Goal: Task Accomplishment & Management: Complete application form

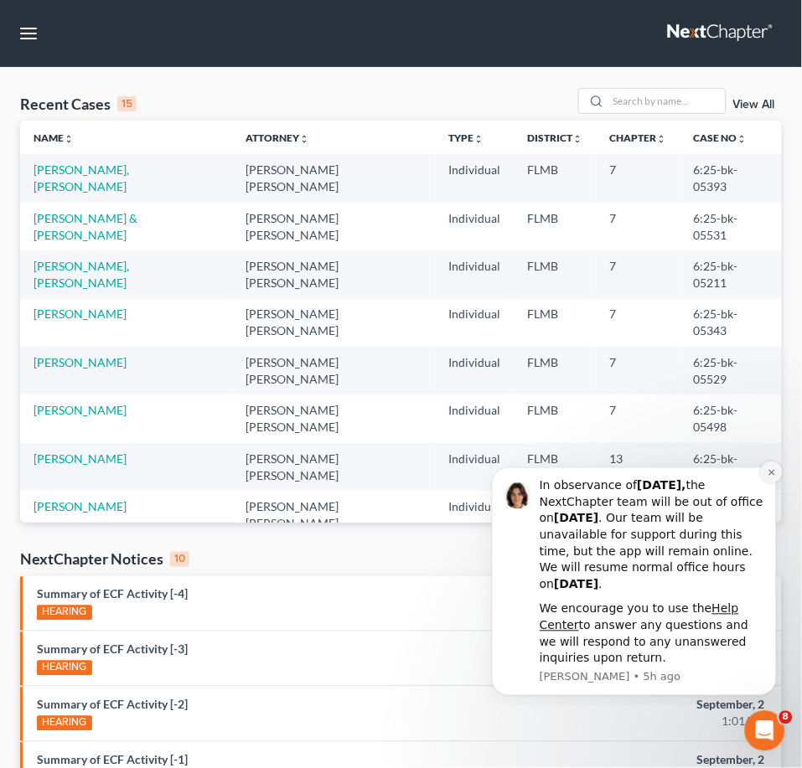
click at [770, 468] on icon "Dismiss notification" at bounding box center [771, 472] width 9 height 9
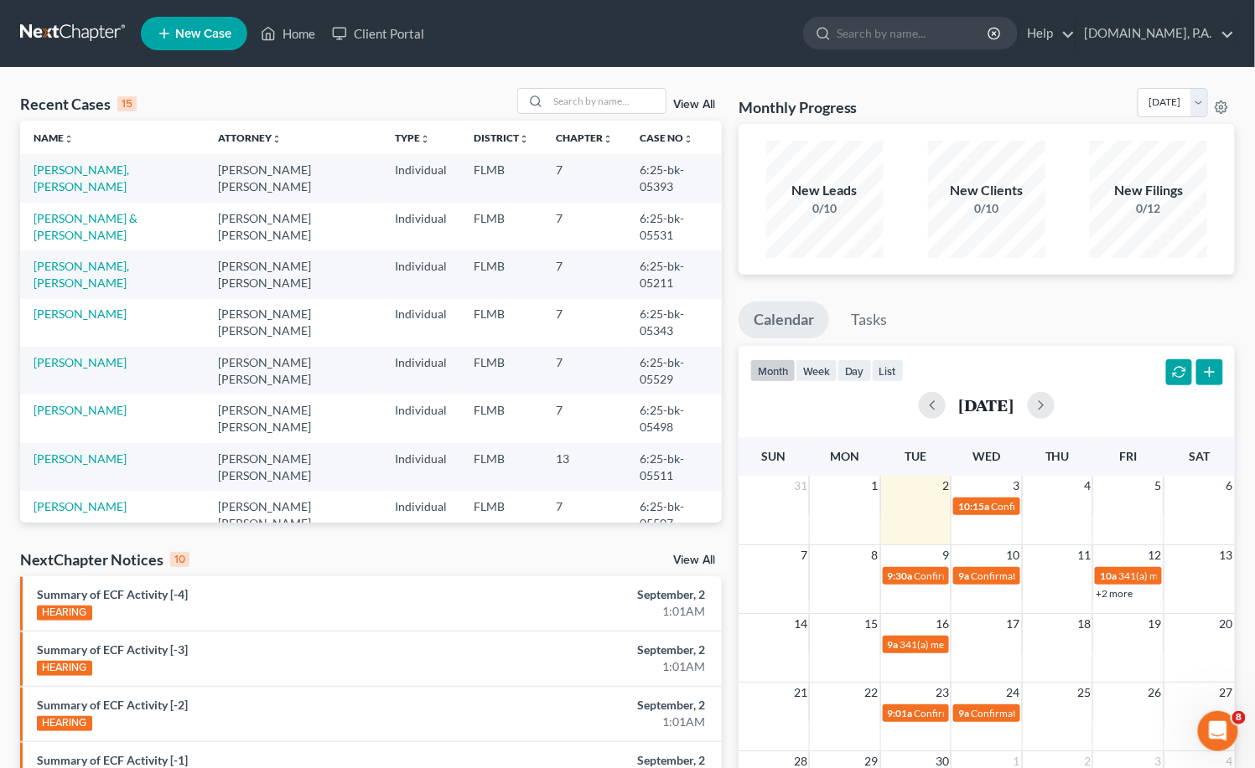
click at [697, 105] on link "View All" at bounding box center [694, 105] width 42 height 12
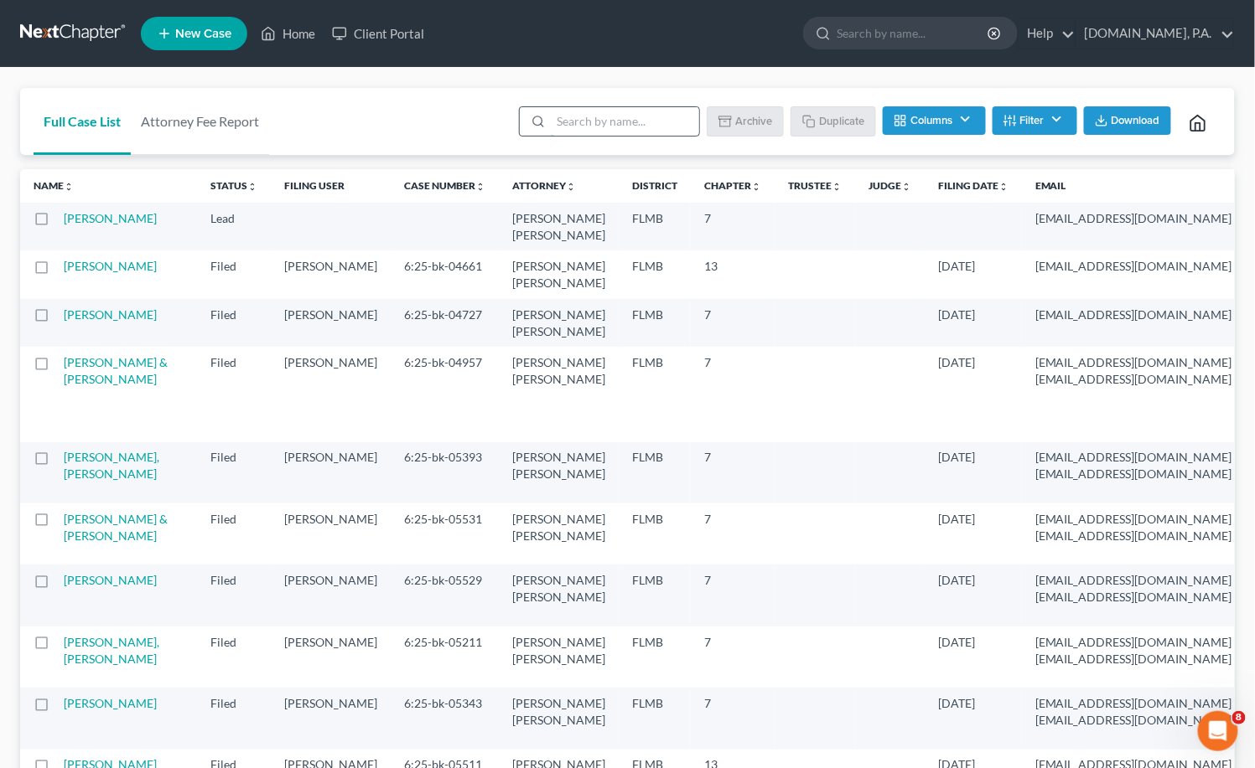
click at [626, 116] on input "search" at bounding box center [625, 121] width 148 height 28
type input "sample"
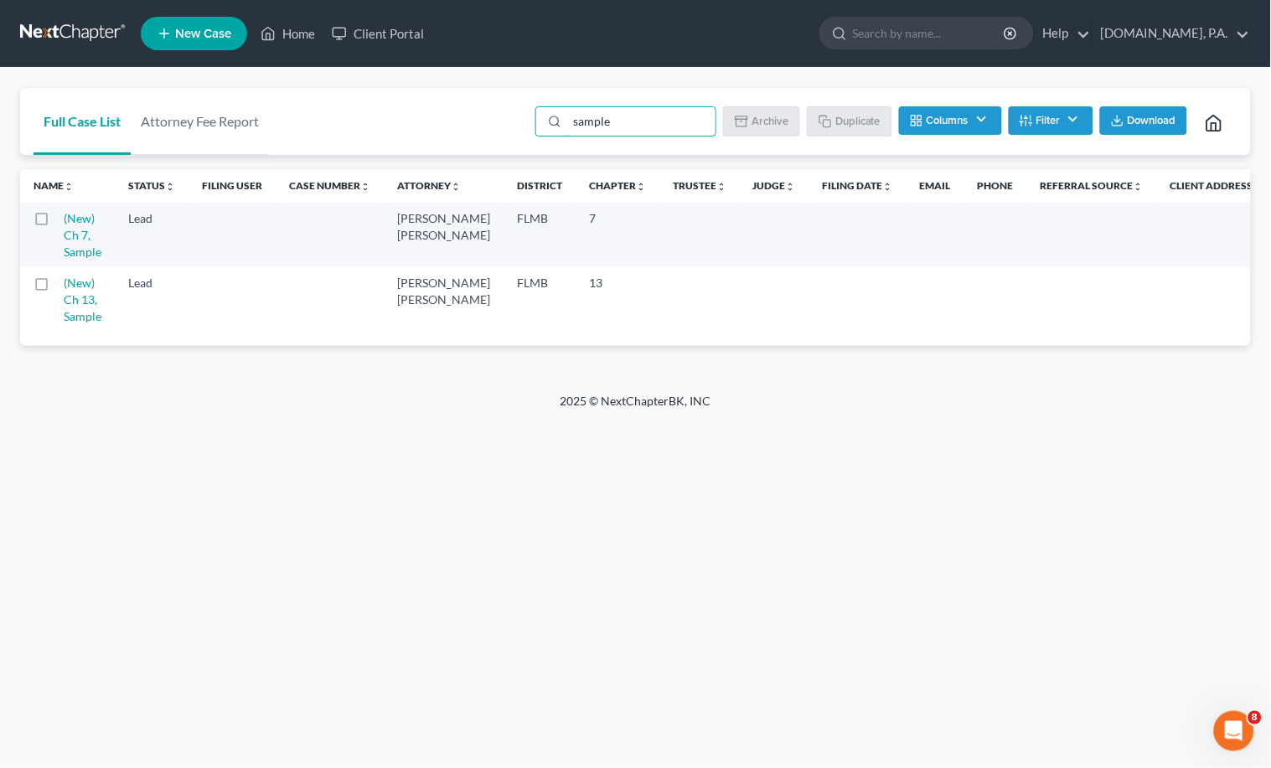
click at [57, 223] on label at bounding box center [57, 223] width 0 height 0
click at [64, 220] on input "checkbox" at bounding box center [69, 215] width 11 height 11
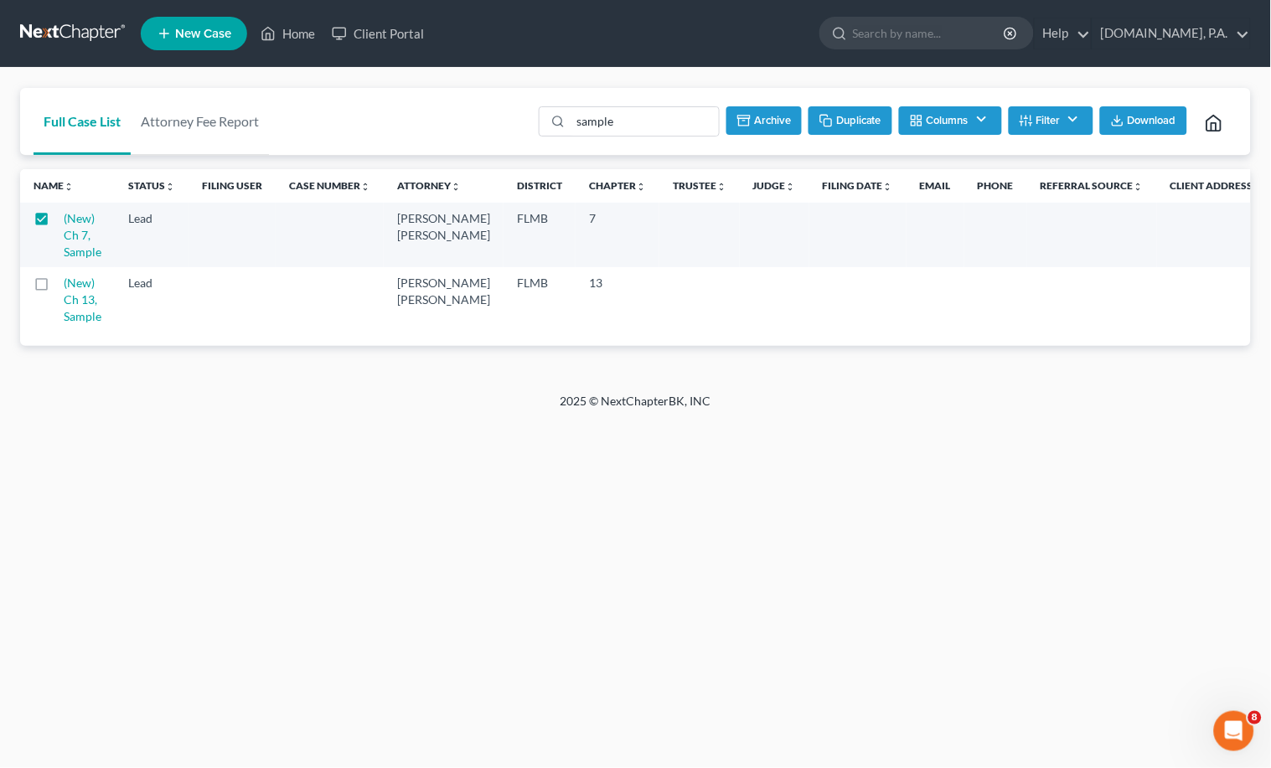
click at [801, 116] on button "Duplicate" at bounding box center [851, 120] width 84 height 28
checkbox input "false"
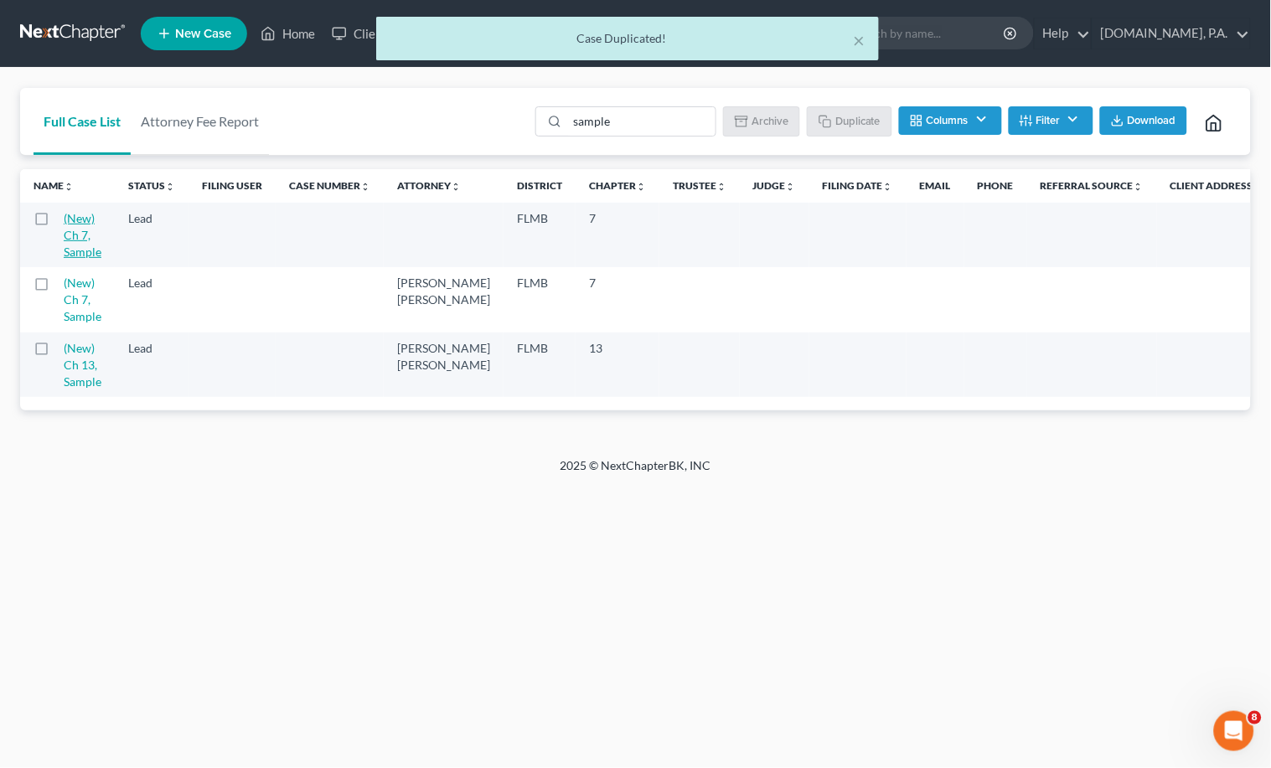
click at [78, 219] on link "(New) Ch 7, Sample" at bounding box center [83, 235] width 38 height 48
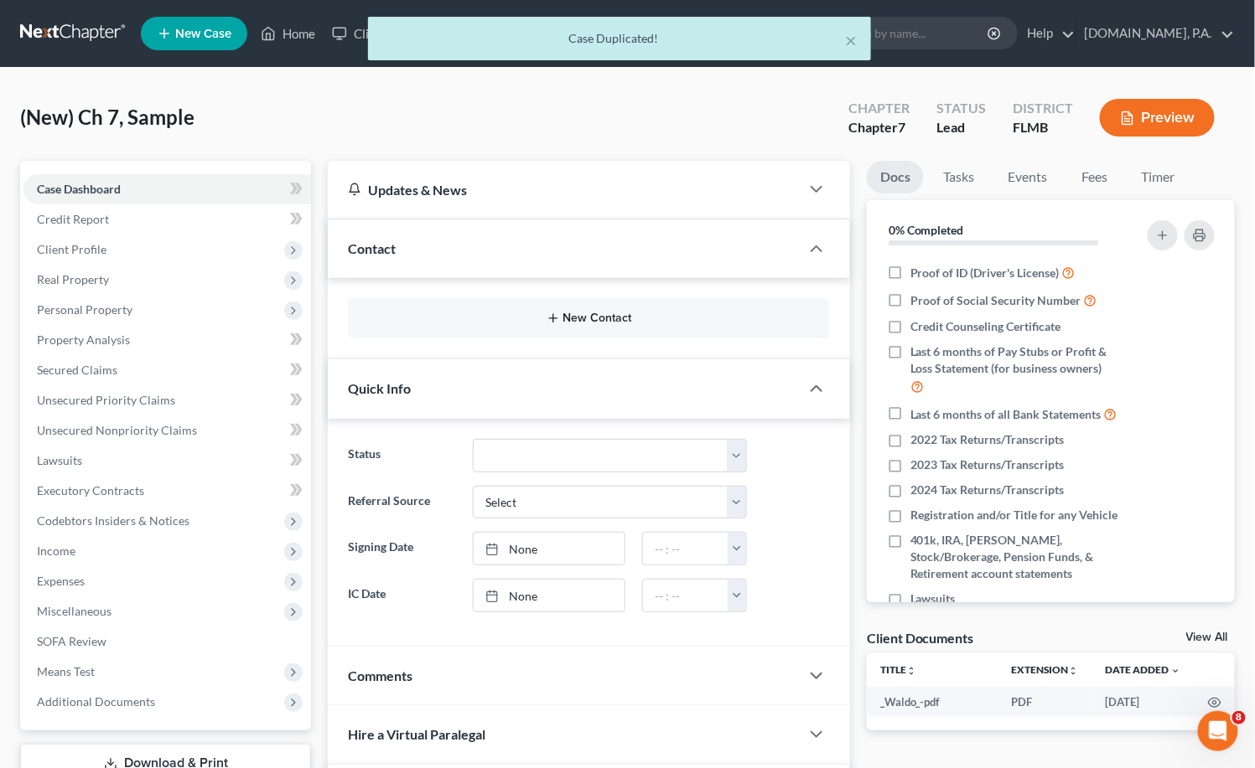
click at [586, 314] on button "New Contact" at bounding box center [588, 318] width 455 height 13
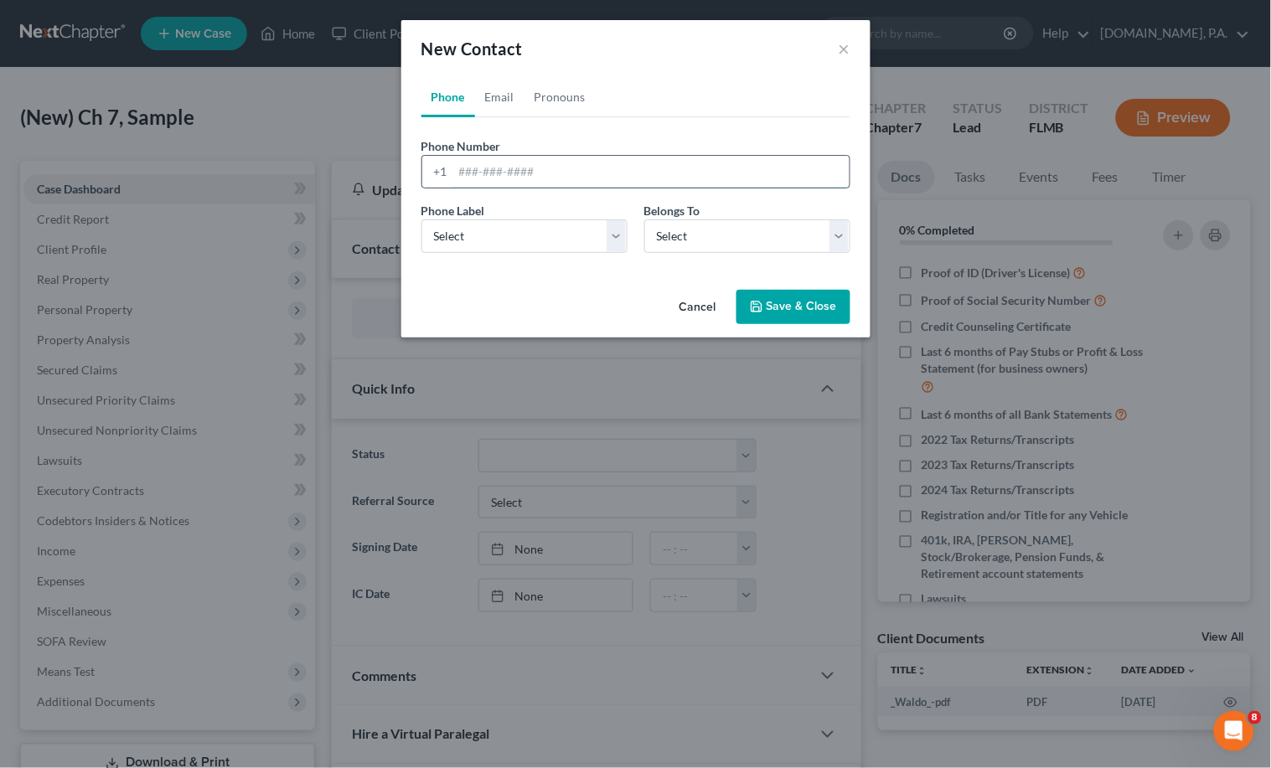
click at [465, 171] on input "tel" at bounding box center [651, 172] width 396 height 32
paste input "2294622538"
click at [478, 170] on input "2294622538" at bounding box center [651, 172] width 396 height 32
click at [504, 166] on input "229-4622538" at bounding box center [651, 172] width 396 height 32
type input "[PHONE_NUMBER]"
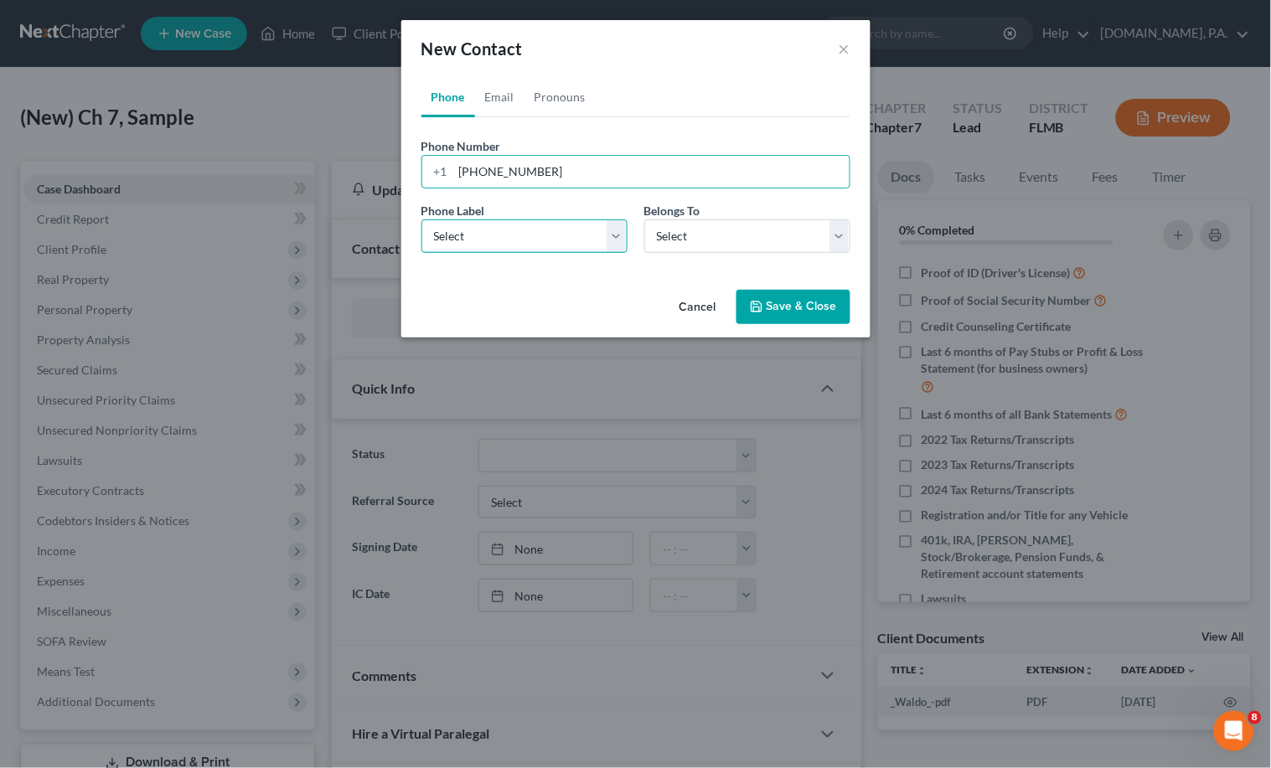
click at [617, 231] on select "Select Mobile Home Work Other" at bounding box center [525, 237] width 206 height 34
select select "0"
click at [422, 220] on select "Select Mobile Home Work Other" at bounding box center [525, 237] width 206 height 34
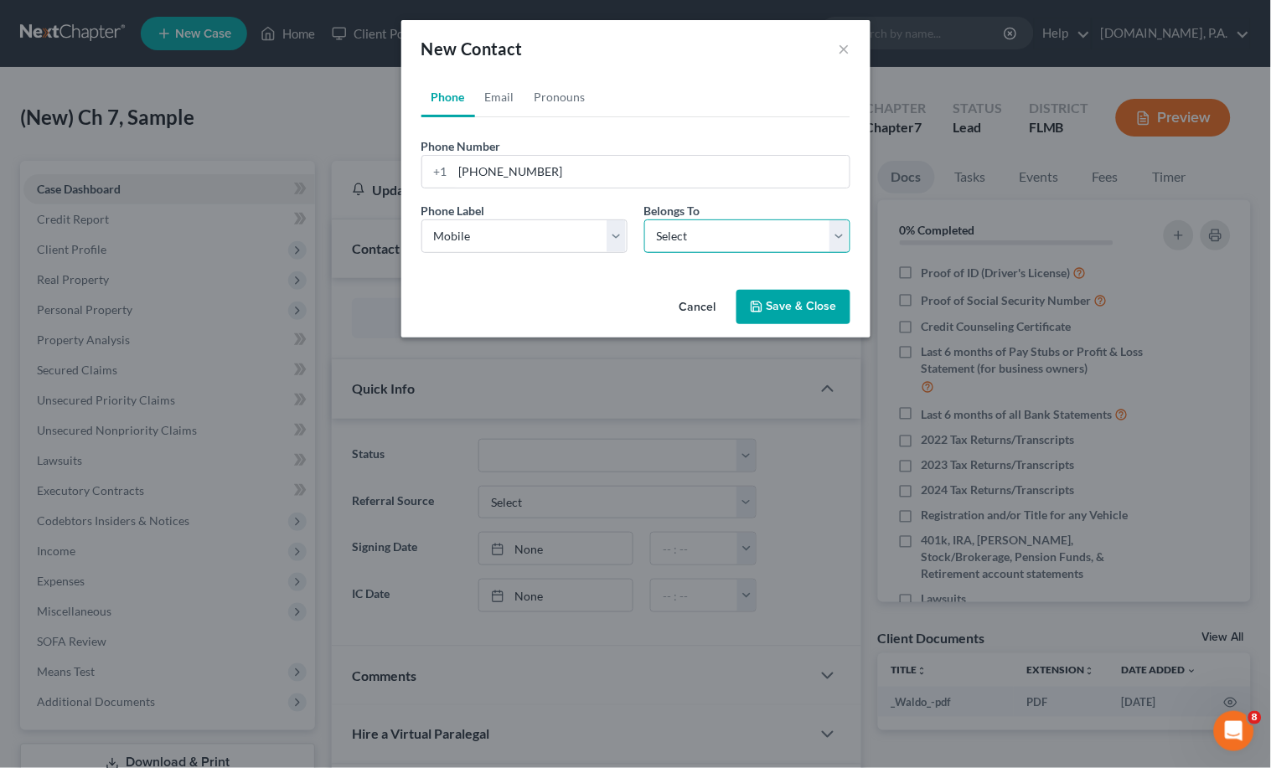
click at [801, 233] on select "Select Client Other" at bounding box center [747, 237] width 206 height 34
select select "0"
click at [644, 220] on select "Select Client Other" at bounding box center [747, 237] width 206 height 34
click at [489, 94] on link "Email" at bounding box center [499, 97] width 49 height 40
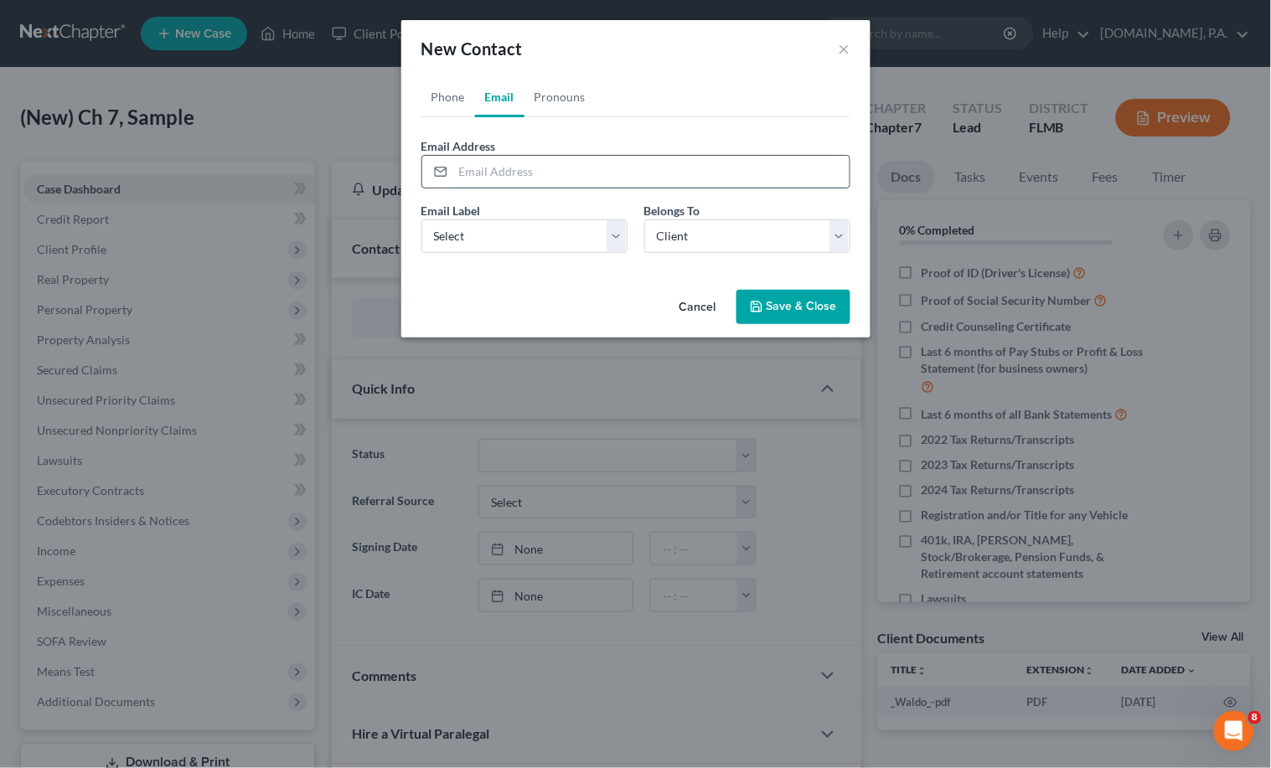
click at [476, 170] on input "email" at bounding box center [651, 172] width 396 height 32
paste input "[EMAIL_ADDRESS][DOMAIN_NAME]"
type input "[EMAIL_ADDRESS][DOMAIN_NAME]"
click at [625, 242] on select "Select Home Work Other" at bounding box center [525, 237] width 206 height 34
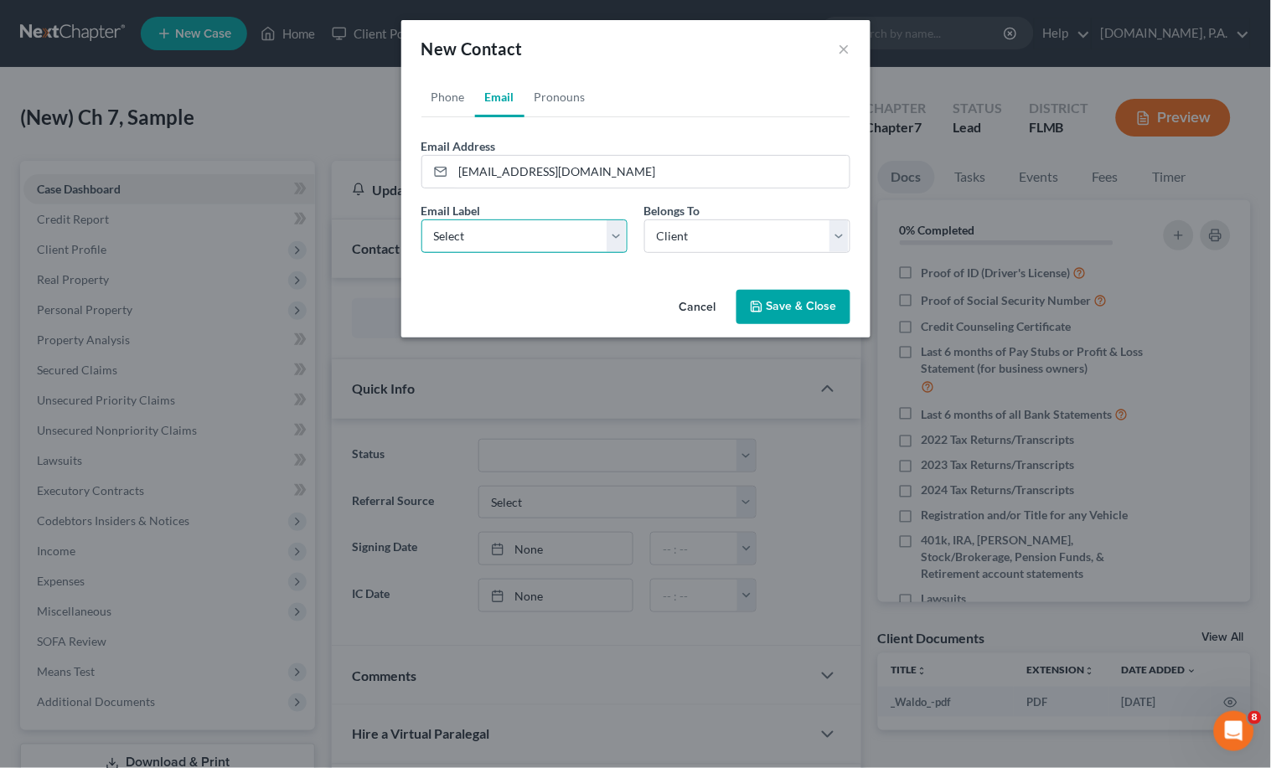
select select "0"
click at [422, 220] on select "Select Home Work Other" at bounding box center [525, 237] width 206 height 34
click at [572, 98] on link "Pronouns" at bounding box center [560, 97] width 71 height 40
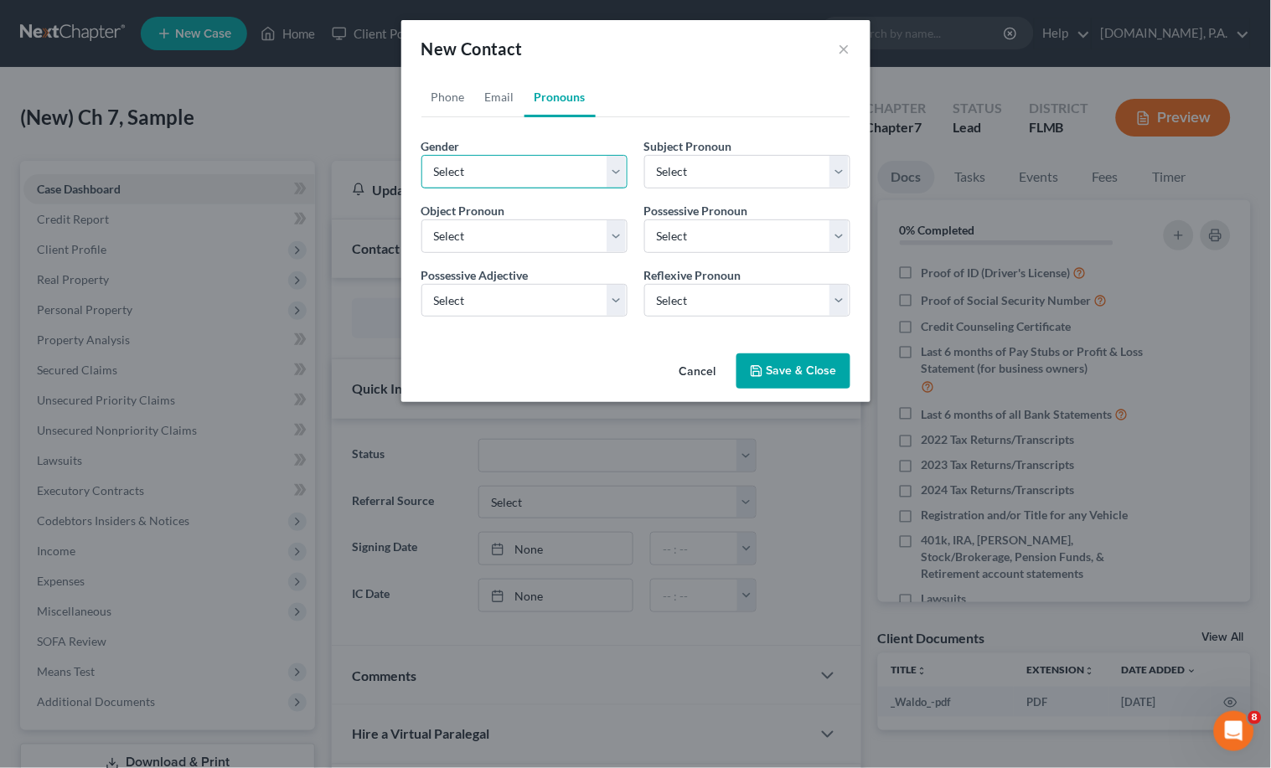
click at [612, 173] on select "Select [DEMOGRAPHIC_DATA] [DEMOGRAPHIC_DATA] [DEMOGRAPHIC_DATA] More Than One P…" at bounding box center [525, 172] width 206 height 34
select select "1"
click at [422, 155] on select "Select [DEMOGRAPHIC_DATA] [DEMOGRAPHIC_DATA] [DEMOGRAPHIC_DATA] More Than One P…" at bounding box center [525, 172] width 206 height 34
select select "1"
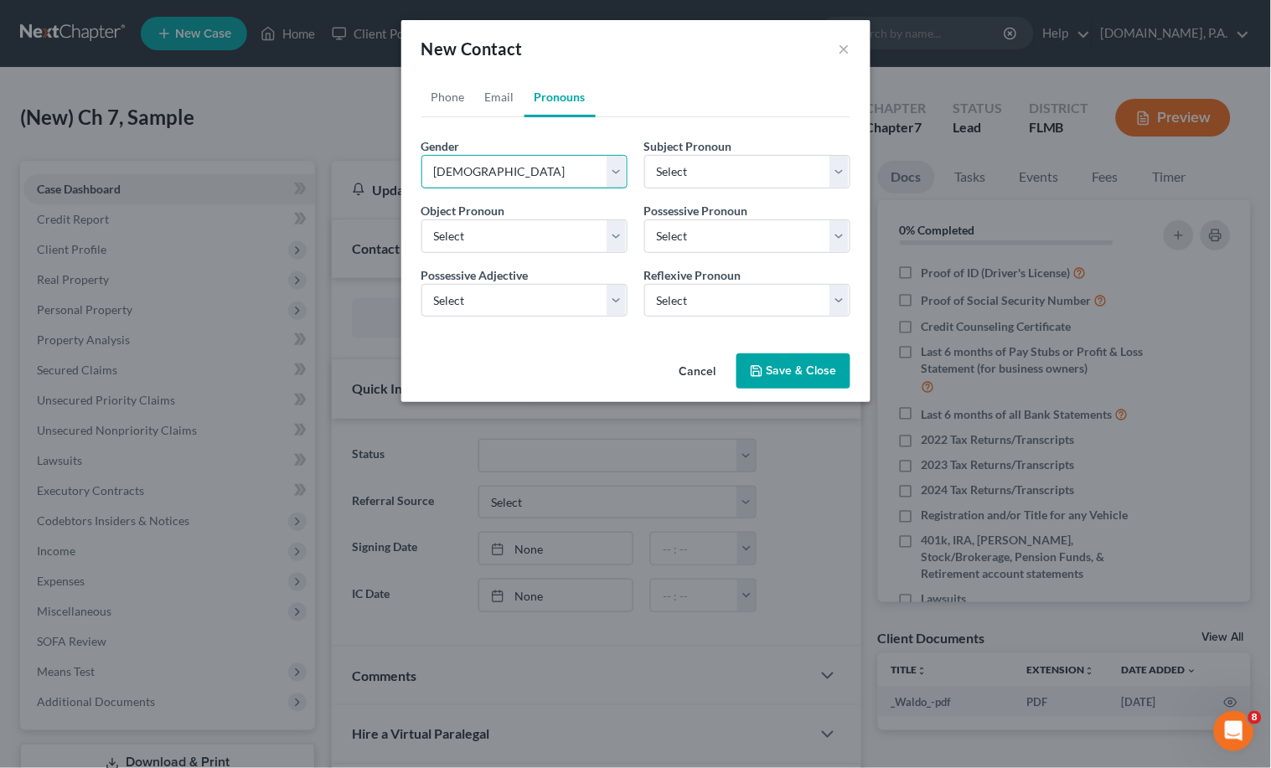
select select "1"
click at [773, 371] on button "Save & Close" at bounding box center [794, 371] width 114 height 35
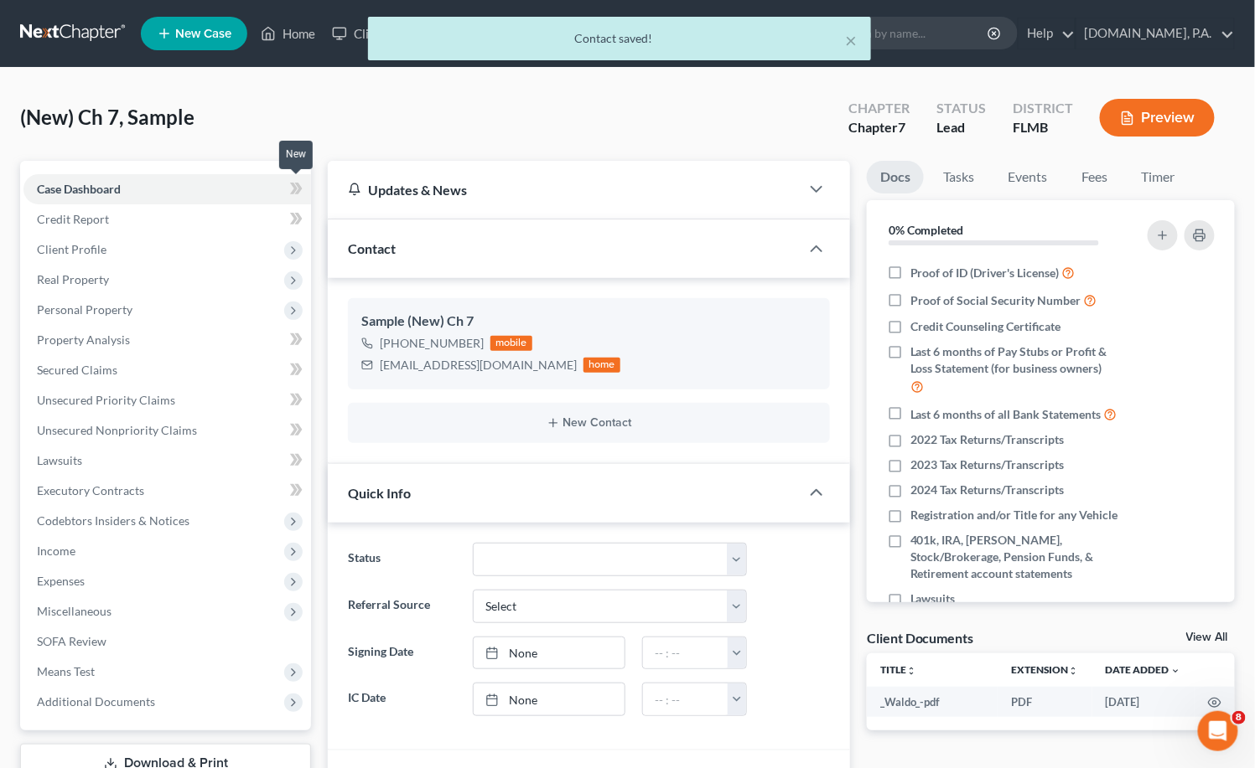
click at [300, 179] on icon at bounding box center [296, 189] width 13 height 21
click at [65, 247] on span "Client Profile" at bounding box center [72, 249] width 70 height 14
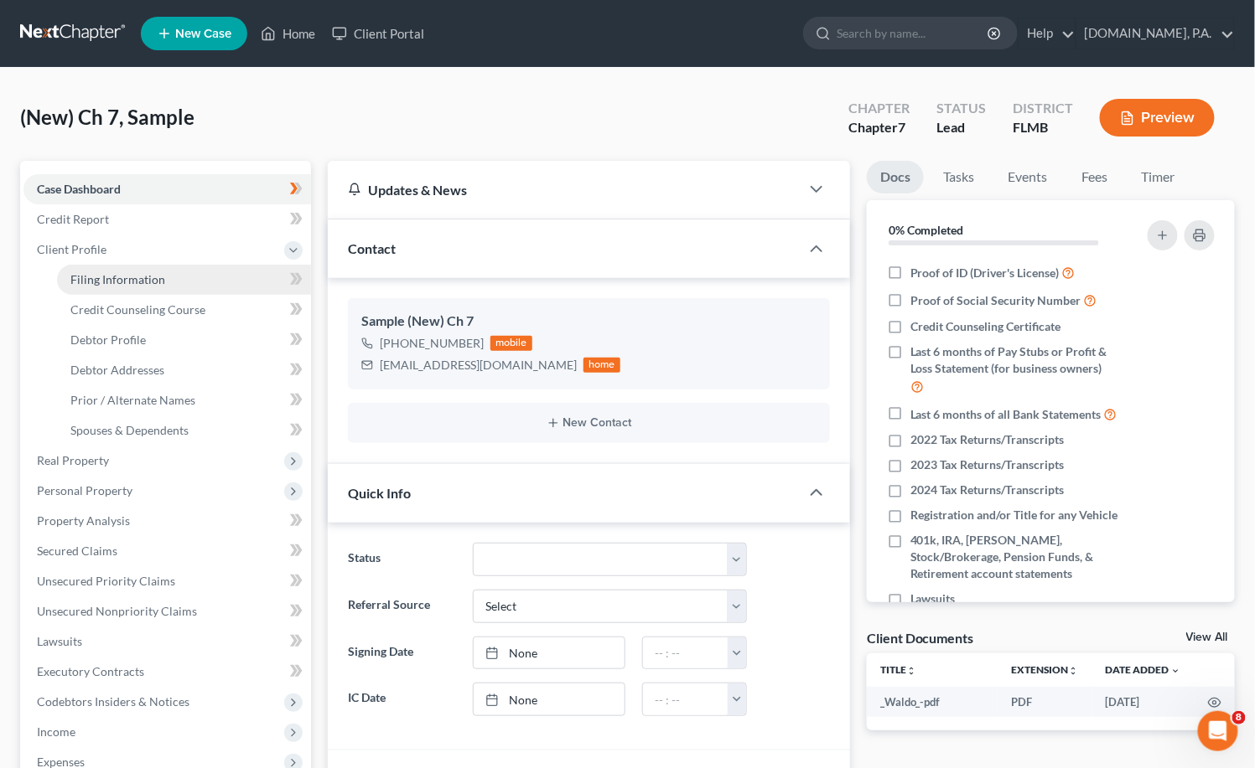
click at [159, 279] on span "Filing Information" at bounding box center [117, 279] width 95 height 14
select select "1"
select select "0"
select select "15"
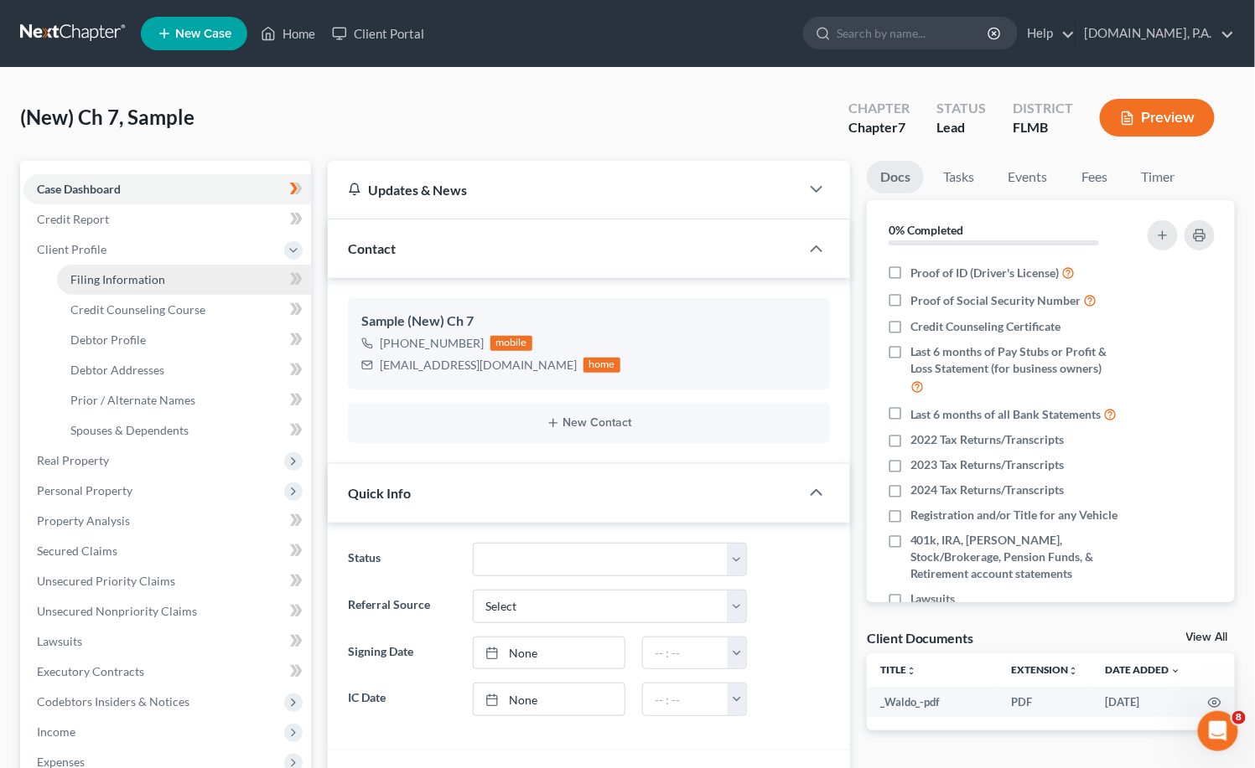
select select "0"
select select "9"
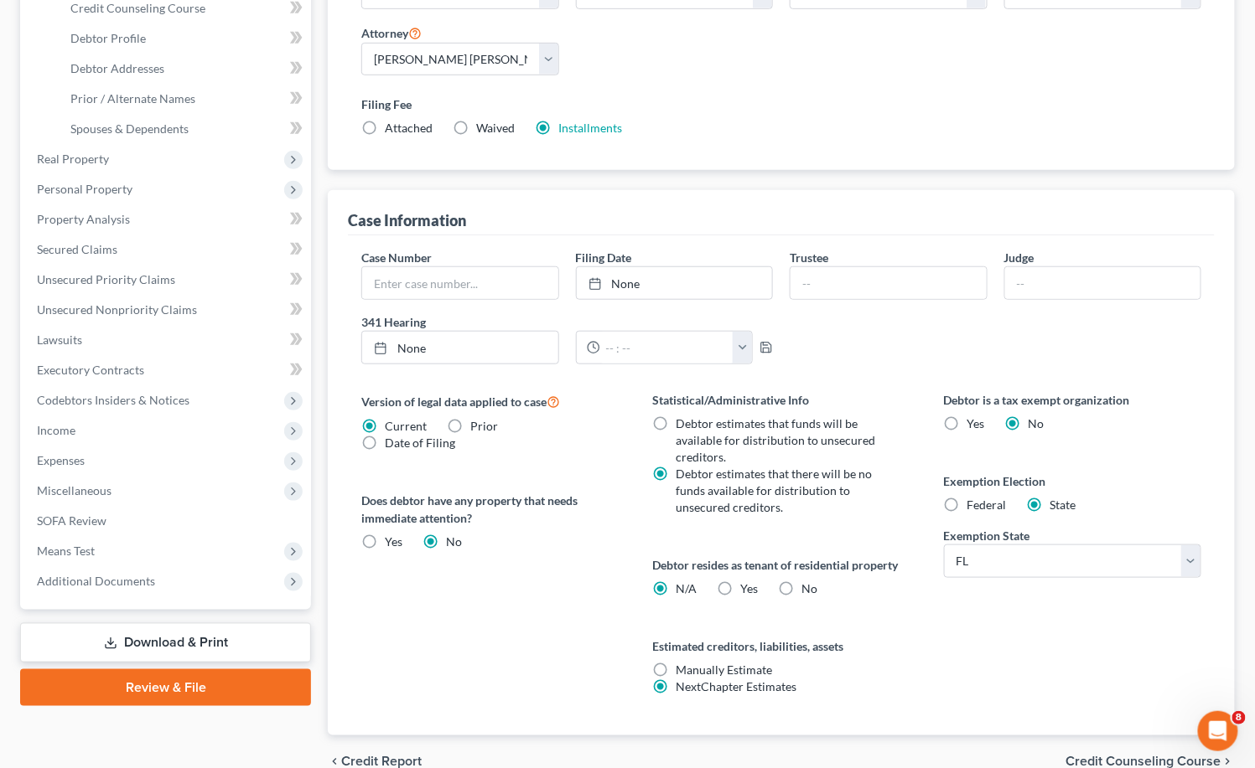
scroll to position [386, 0]
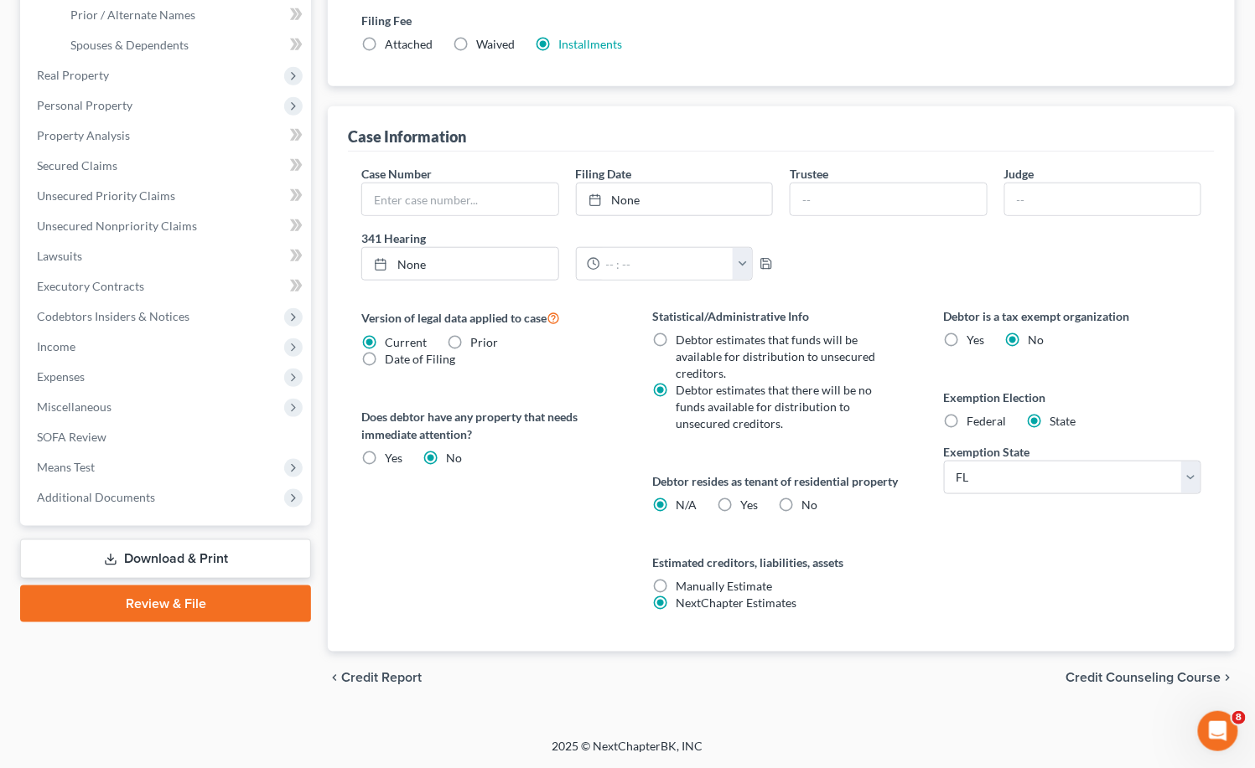
click at [741, 503] on label "Yes Yes" at bounding box center [750, 505] width 18 height 17
click at [748, 503] on input "Yes Yes" at bounding box center [753, 502] width 11 height 11
radio input "true"
radio input "false"
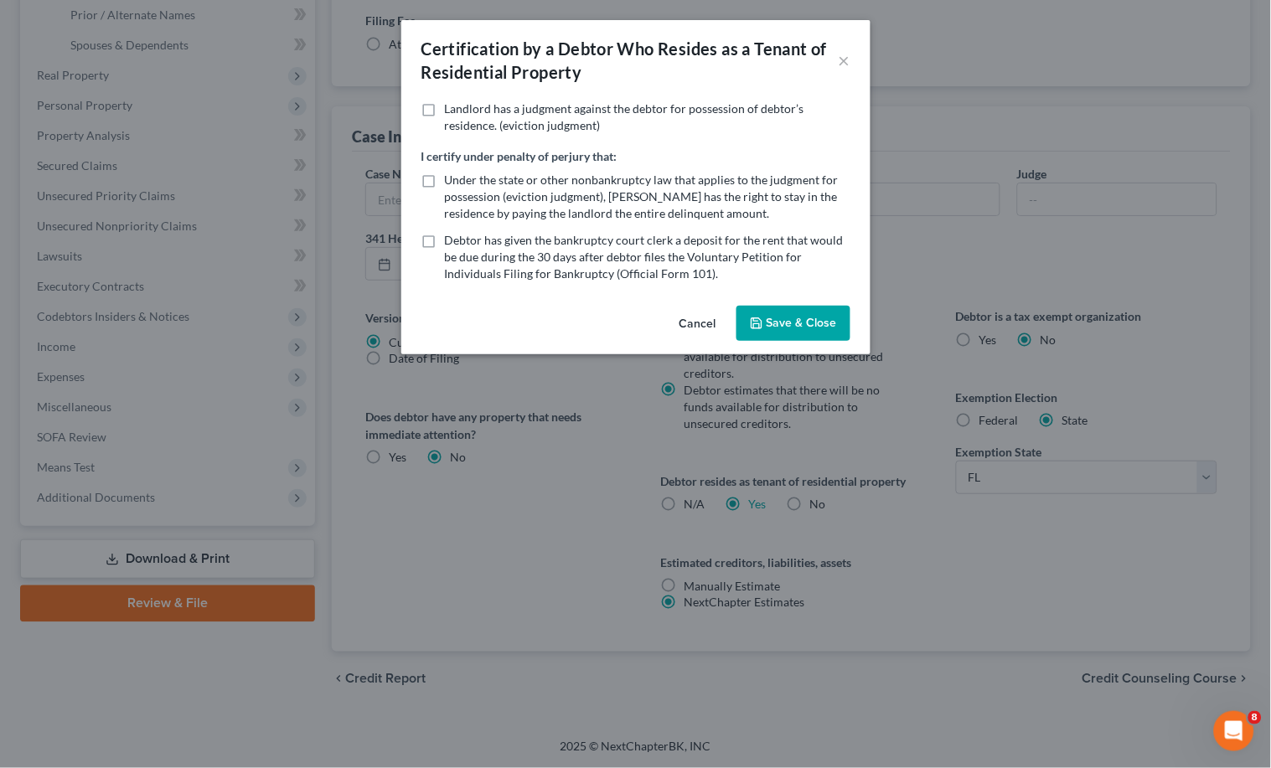
click at [801, 320] on button "Save & Close" at bounding box center [794, 323] width 114 height 35
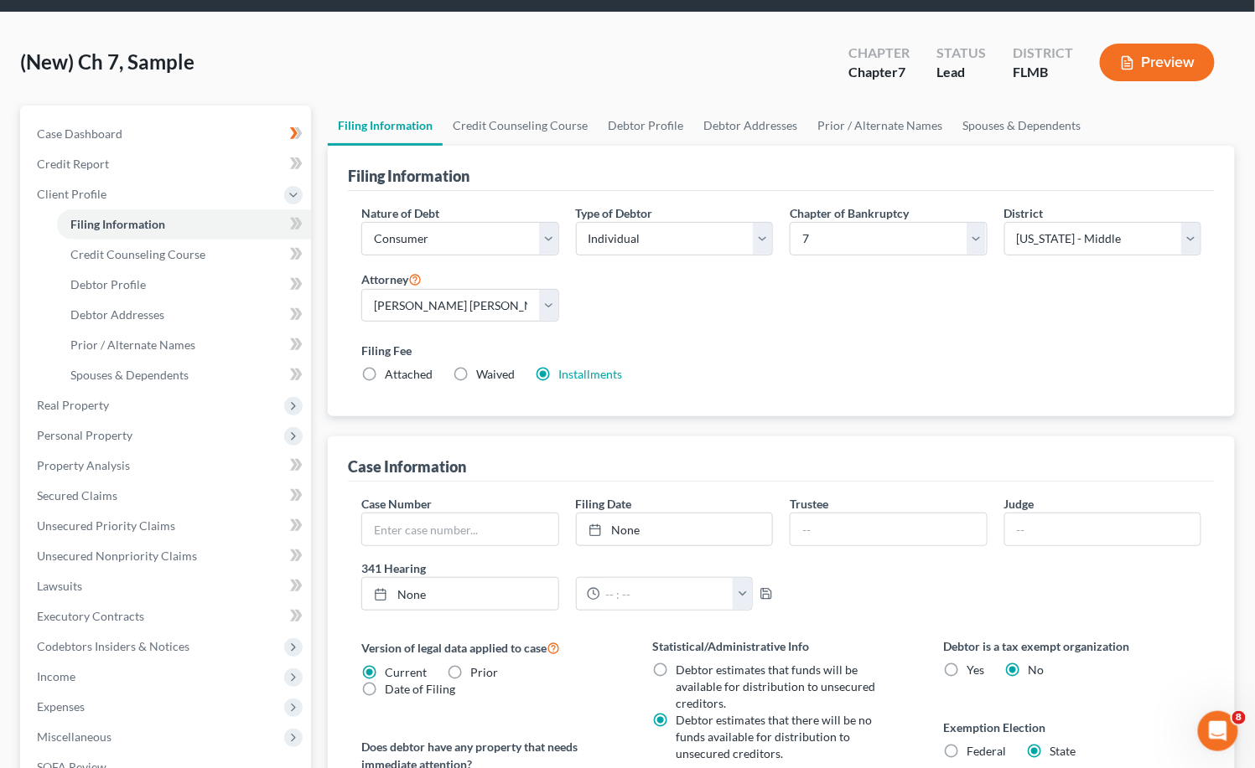
scroll to position [50, 0]
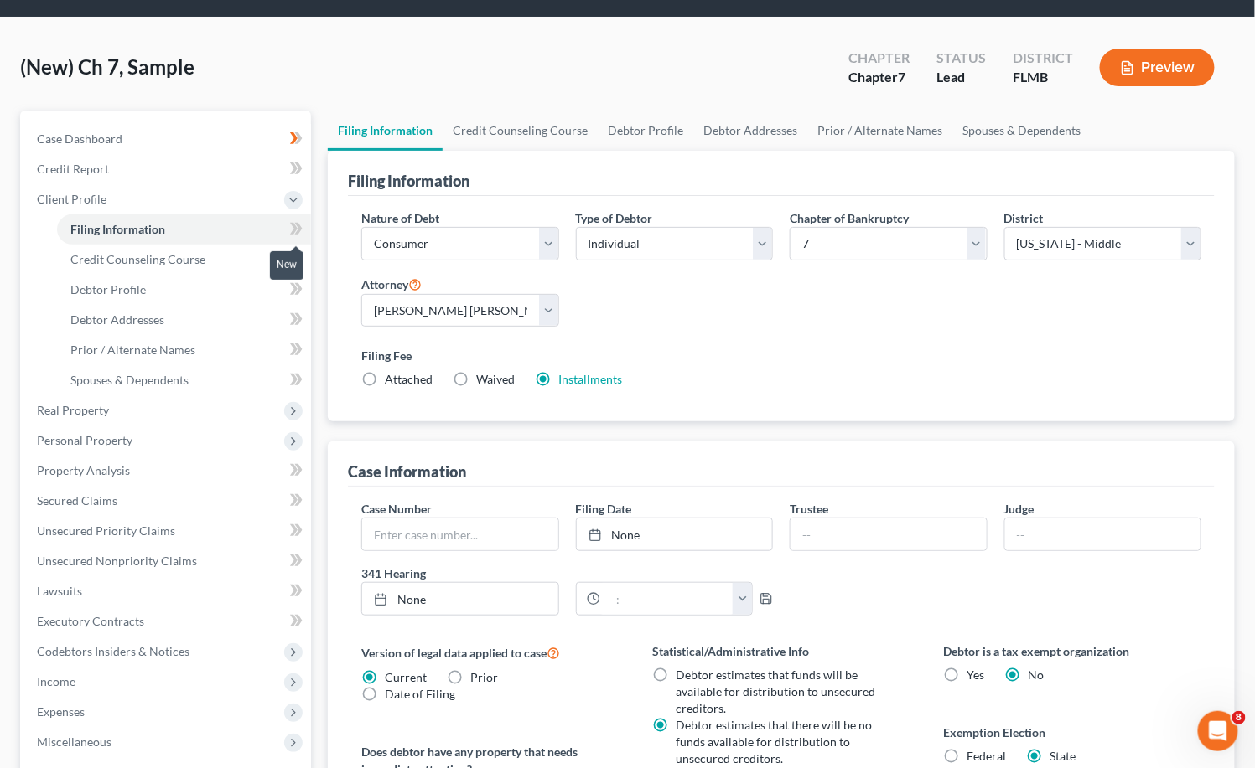
click at [300, 225] on icon at bounding box center [299, 229] width 8 height 12
click at [127, 290] on span "Debtor Profile" at bounding box center [107, 289] width 75 height 14
select select "0"
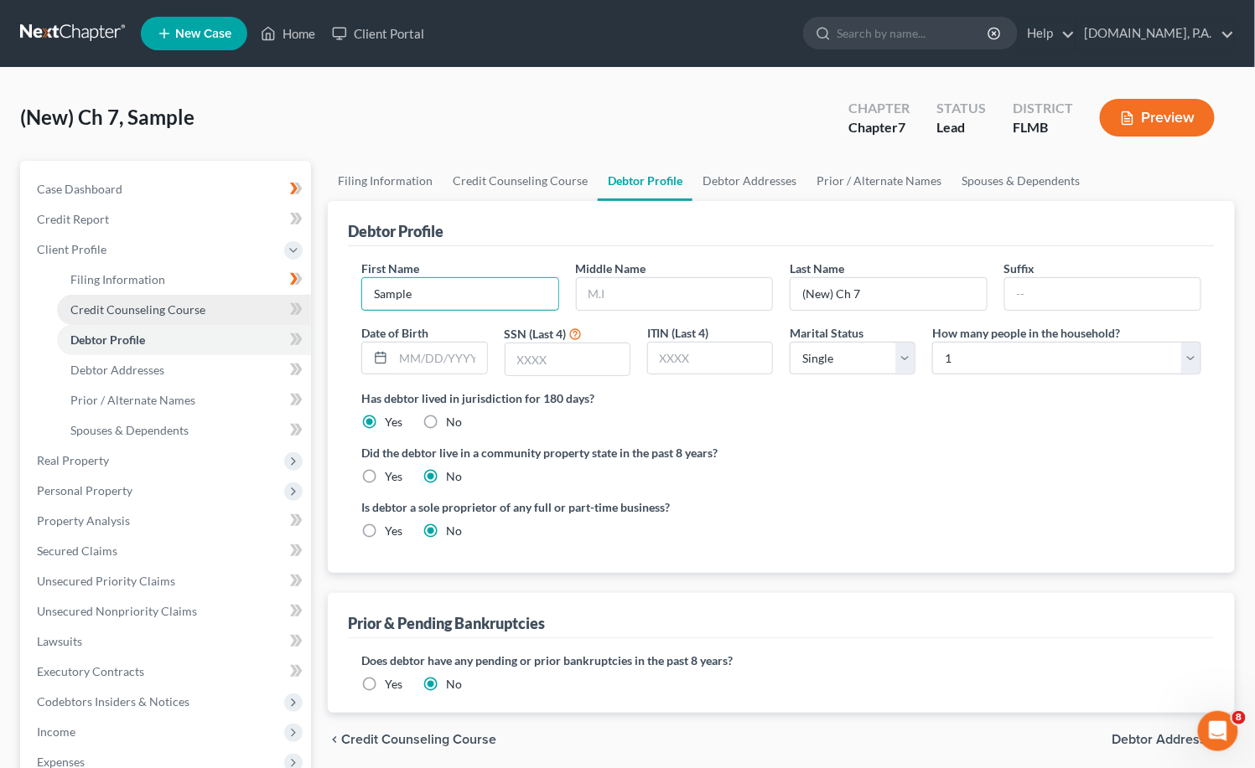
drag, startPoint x: 439, startPoint y: 290, endPoint x: 272, endPoint y: 309, distance: 167.9
click at [272, 309] on div "Petition Navigation Case Dashboard Payments Invoices Payments Payments Credit R…" at bounding box center [627, 584] width 1231 height 847
type input "Yvalondra"
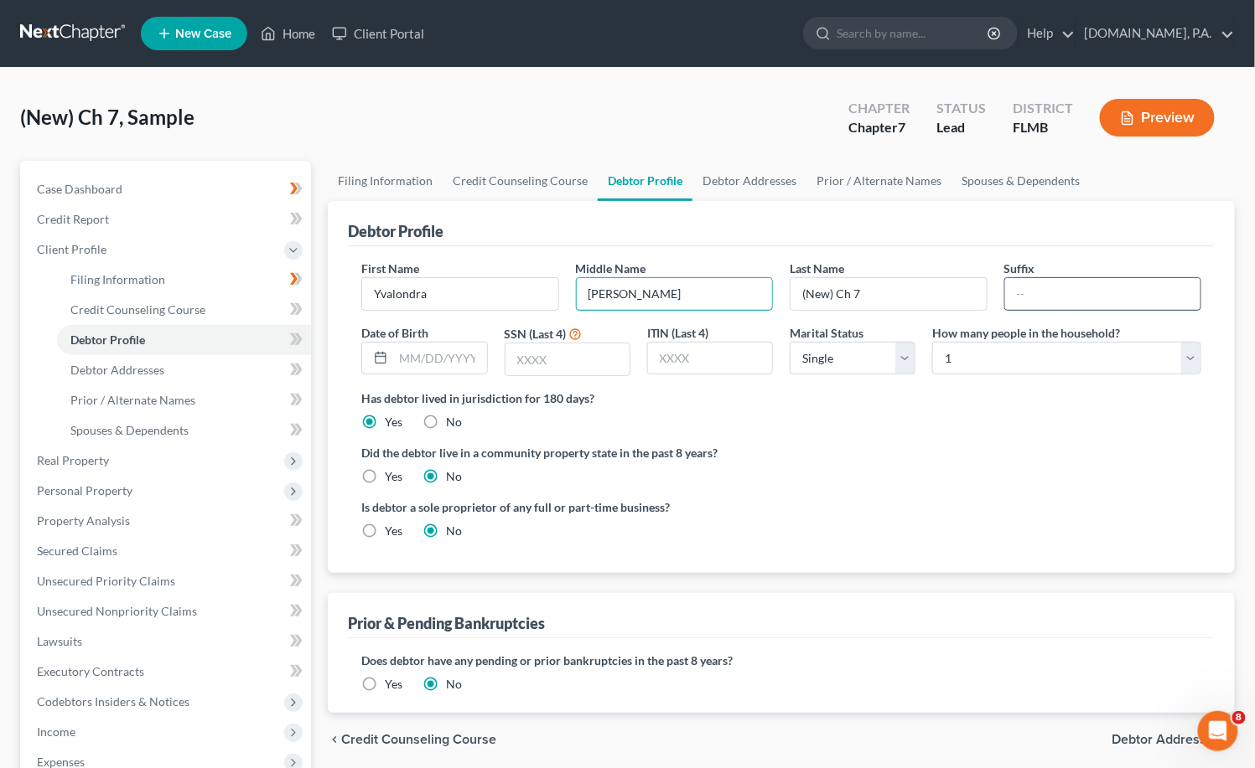
type input "[PERSON_NAME]"
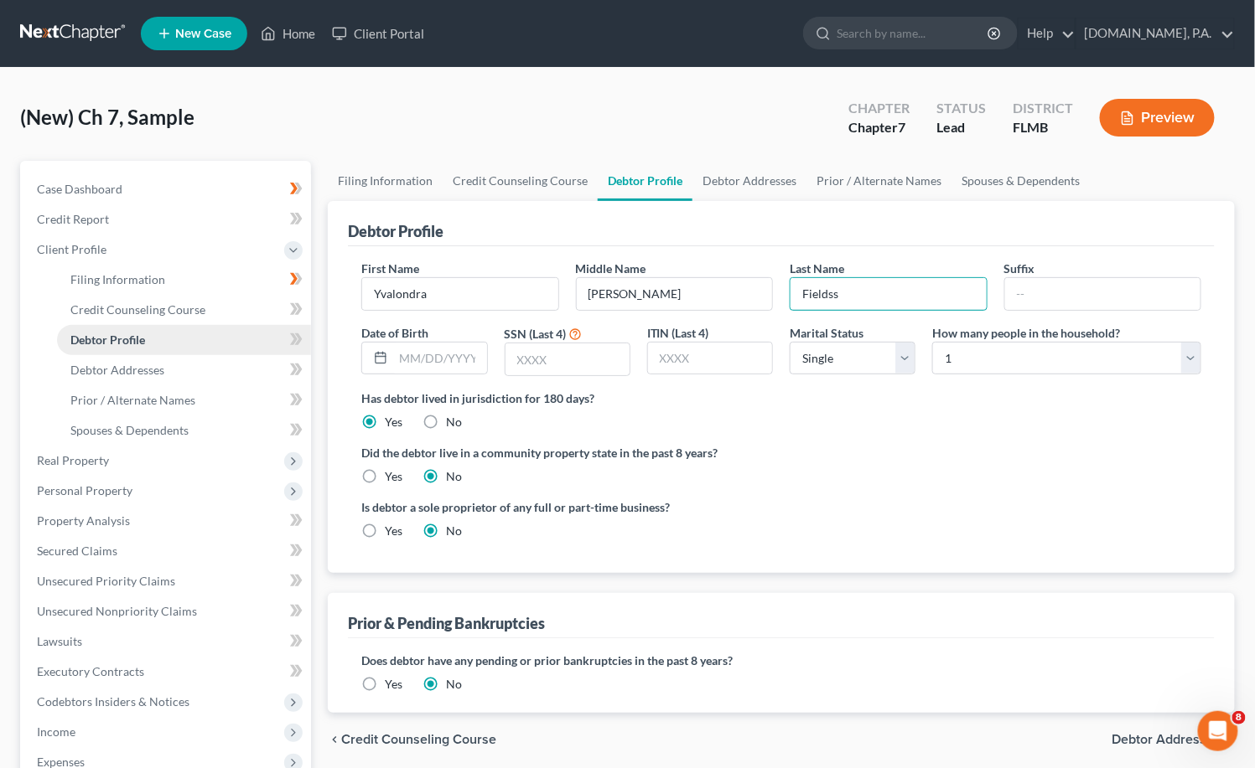
type input "Fieldss"
click at [290, 335] on icon at bounding box center [296, 339] width 13 height 21
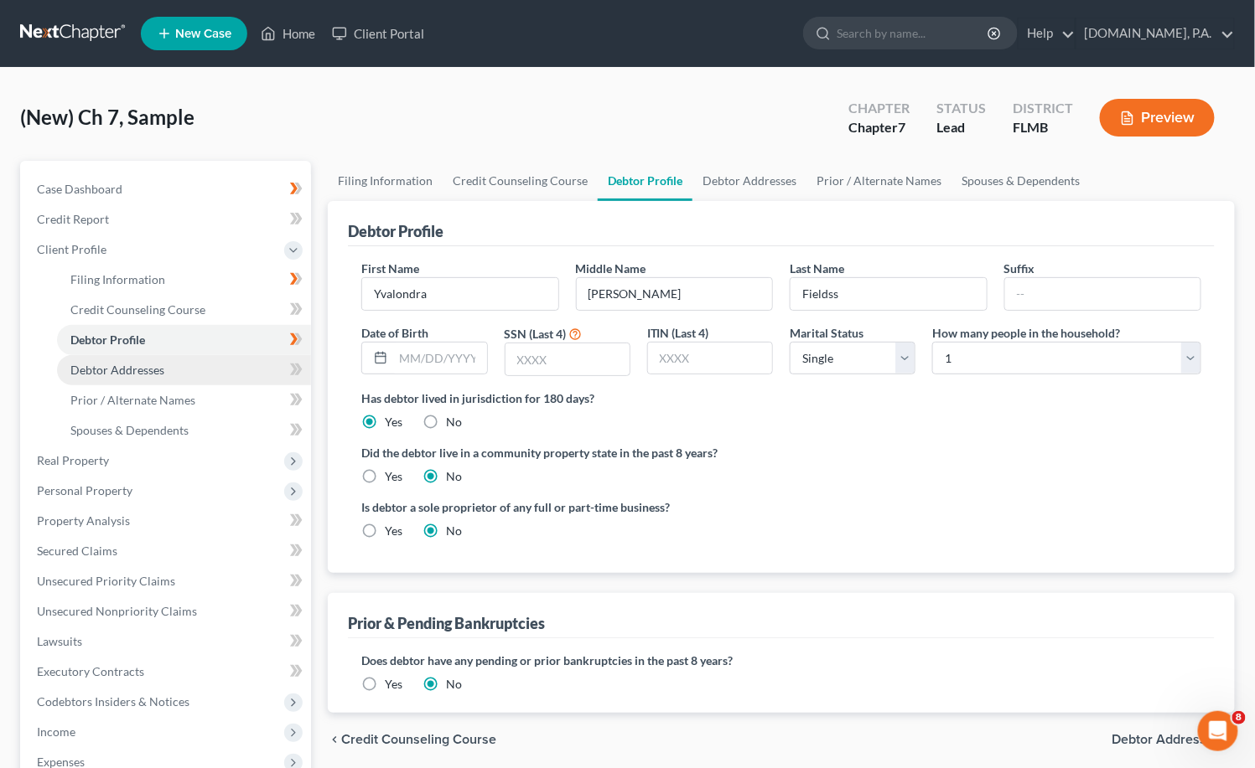
click at [123, 370] on span "Debtor Addresses" at bounding box center [117, 370] width 94 height 14
select select "0"
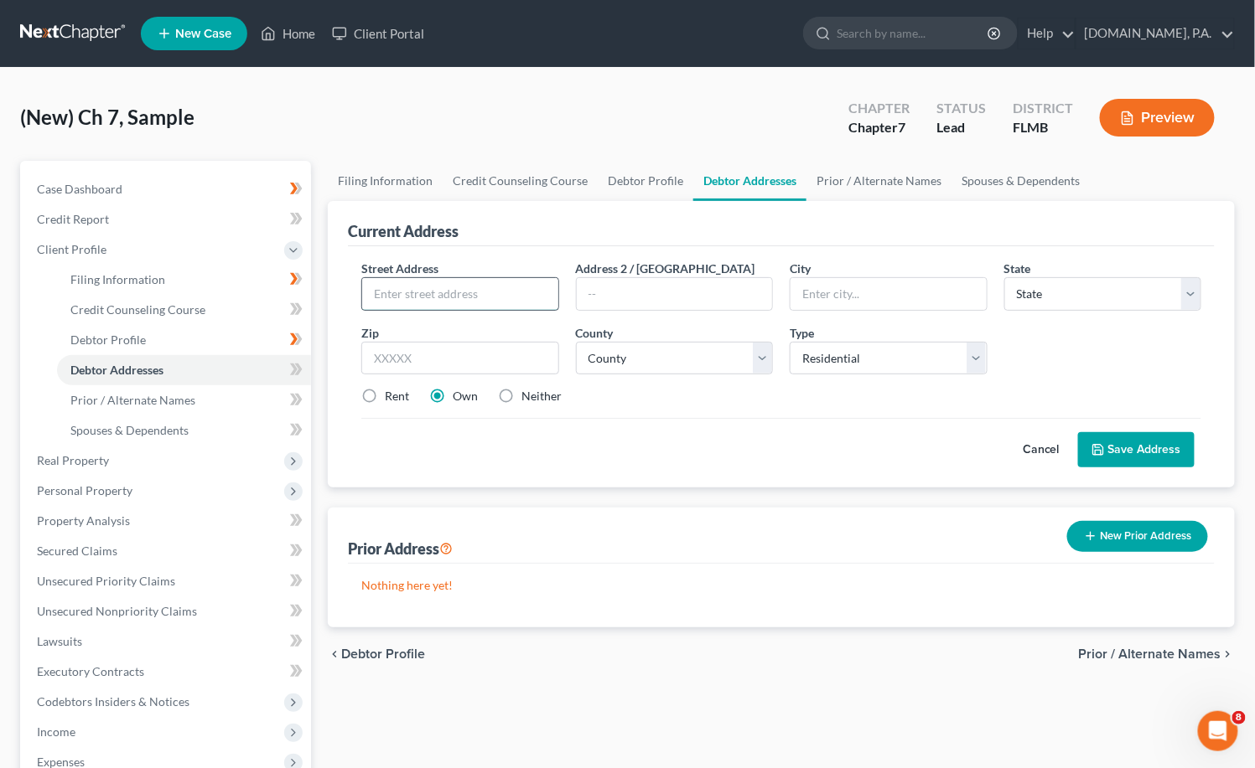
click at [399, 290] on input "text" at bounding box center [459, 294] width 195 height 32
paste input "[STREET_ADDRESS]"
drag, startPoint x: 541, startPoint y: 292, endPoint x: 489, endPoint y: 293, distance: 52.0
click at [489, 293] on input "[STREET_ADDRESS]" at bounding box center [459, 294] width 195 height 32
type input "[STREET_ADDRESS]"
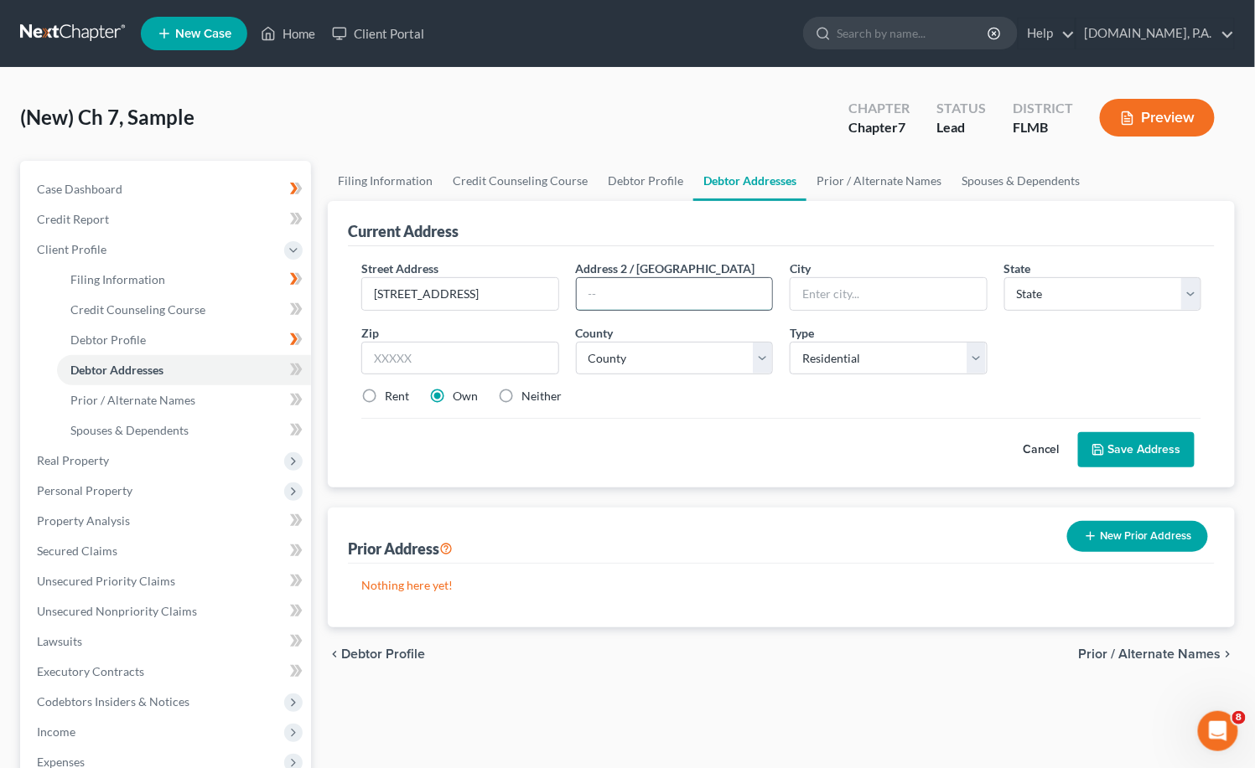
click at [598, 290] on input "text" at bounding box center [674, 294] width 195 height 32
paste input "Apt 246"
type input "Apt 246"
click at [533, 288] on input "[STREET_ADDRESS]" at bounding box center [459, 294] width 195 height 32
type input "[STREET_ADDRESS]"
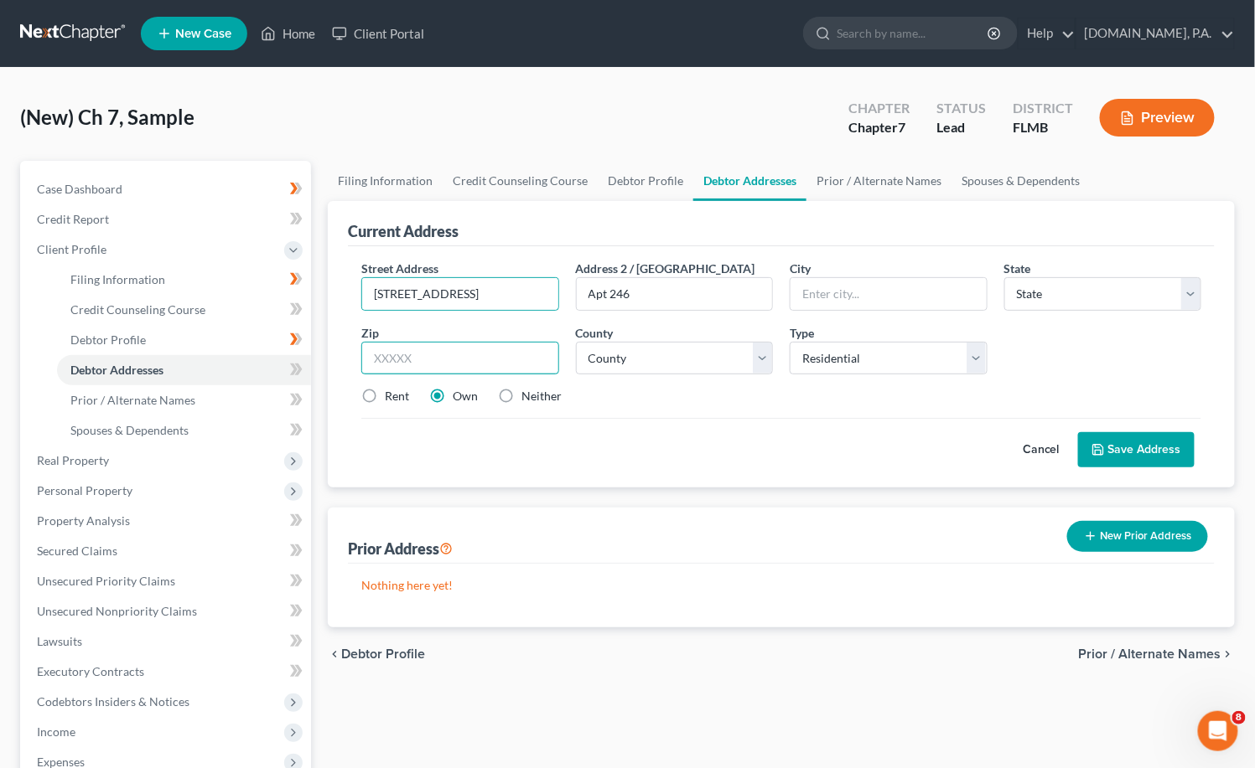
click at [450, 365] on input "text" at bounding box center [459, 359] width 197 height 34
type input "32839"
type input "Orlando"
select select "9"
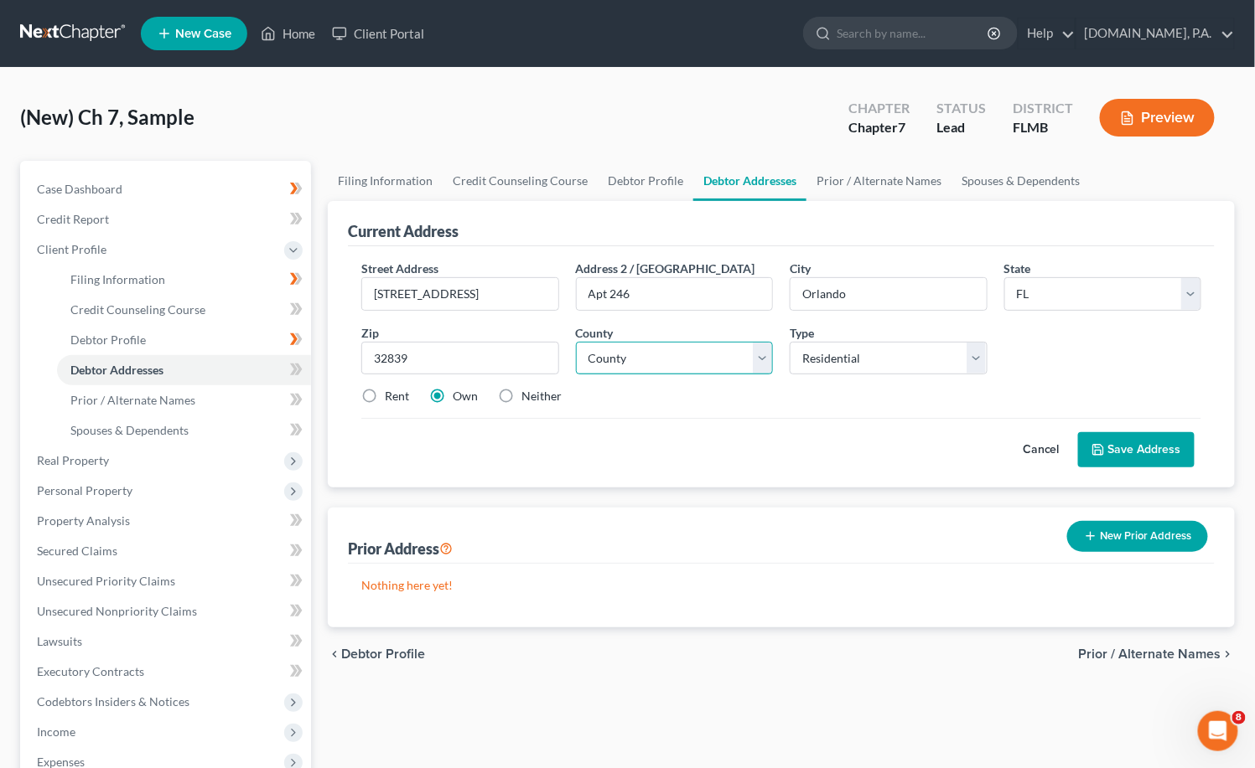
click at [757, 354] on select "County [GEOGRAPHIC_DATA] [GEOGRAPHIC_DATA] [GEOGRAPHIC_DATA] [GEOGRAPHIC_DATA] …" at bounding box center [674, 359] width 197 height 34
select select "47"
click at [576, 342] on select "County [GEOGRAPHIC_DATA] [GEOGRAPHIC_DATA] [GEOGRAPHIC_DATA] [GEOGRAPHIC_DATA] …" at bounding box center [674, 359] width 197 height 34
click at [385, 395] on label "Rent" at bounding box center [397, 396] width 24 height 17
click at [391, 395] on input "Rent" at bounding box center [396, 393] width 11 height 11
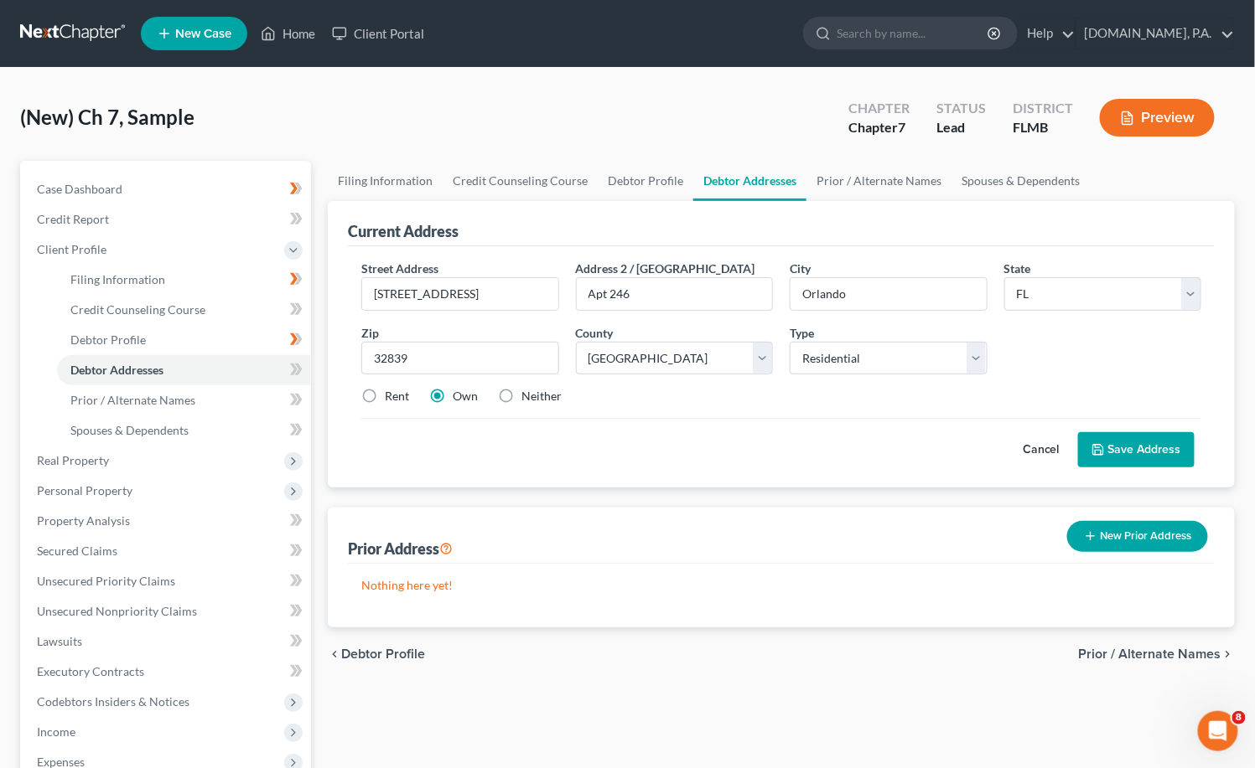
radio input "true"
click at [801, 448] on button "Save Address" at bounding box center [1136, 449] width 116 height 35
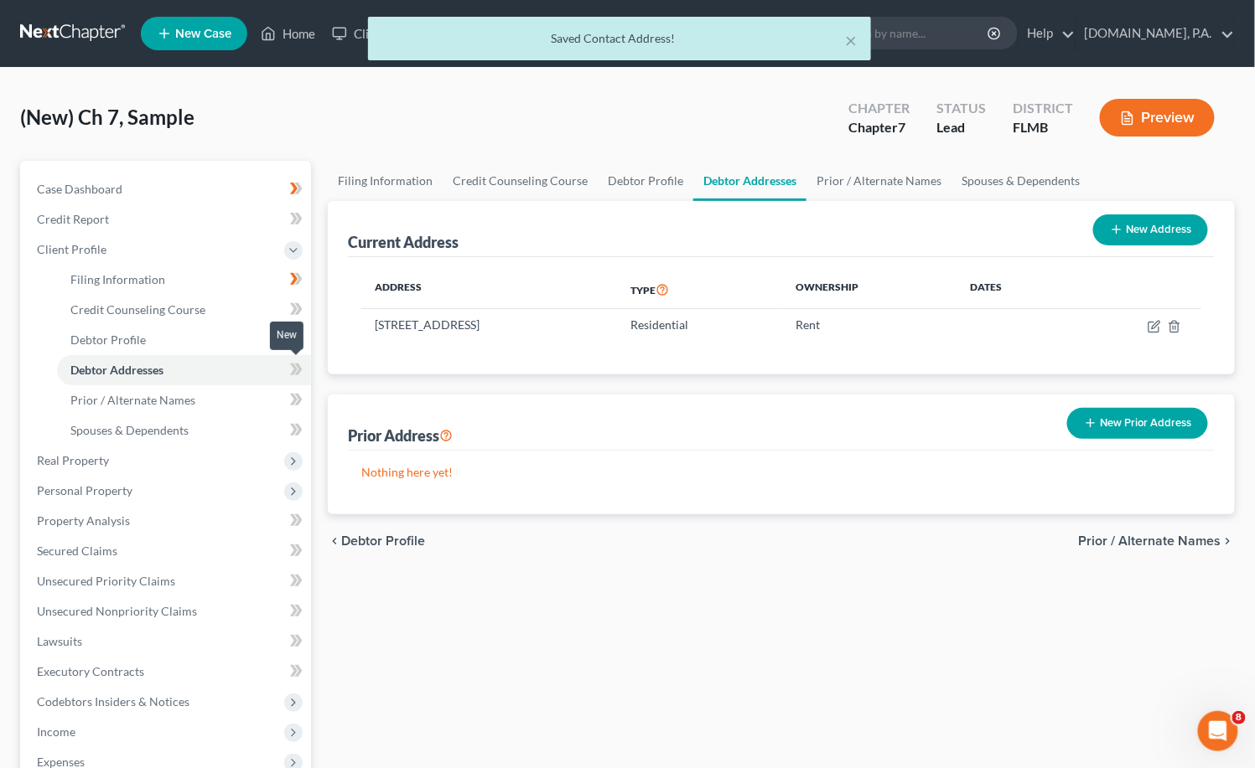
click at [301, 365] on icon at bounding box center [296, 370] width 13 height 21
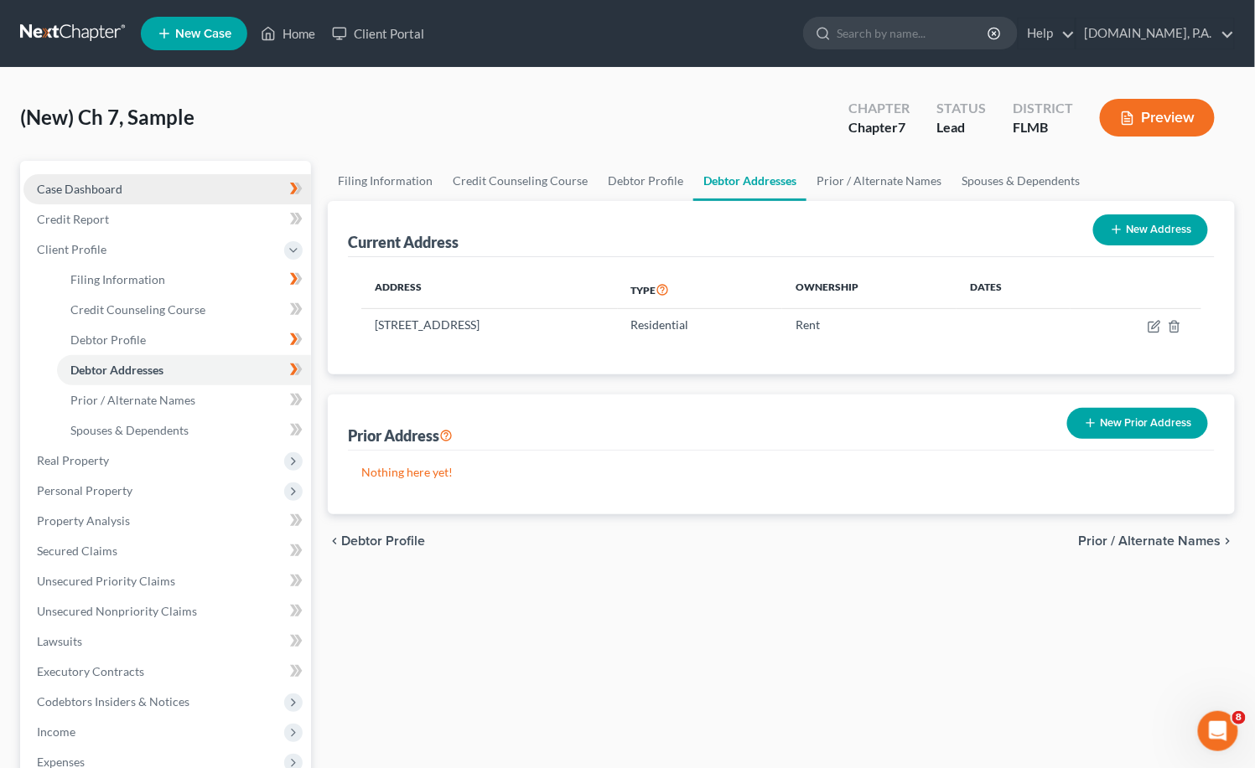
click at [96, 183] on span "Case Dashboard" at bounding box center [79, 189] width 85 height 14
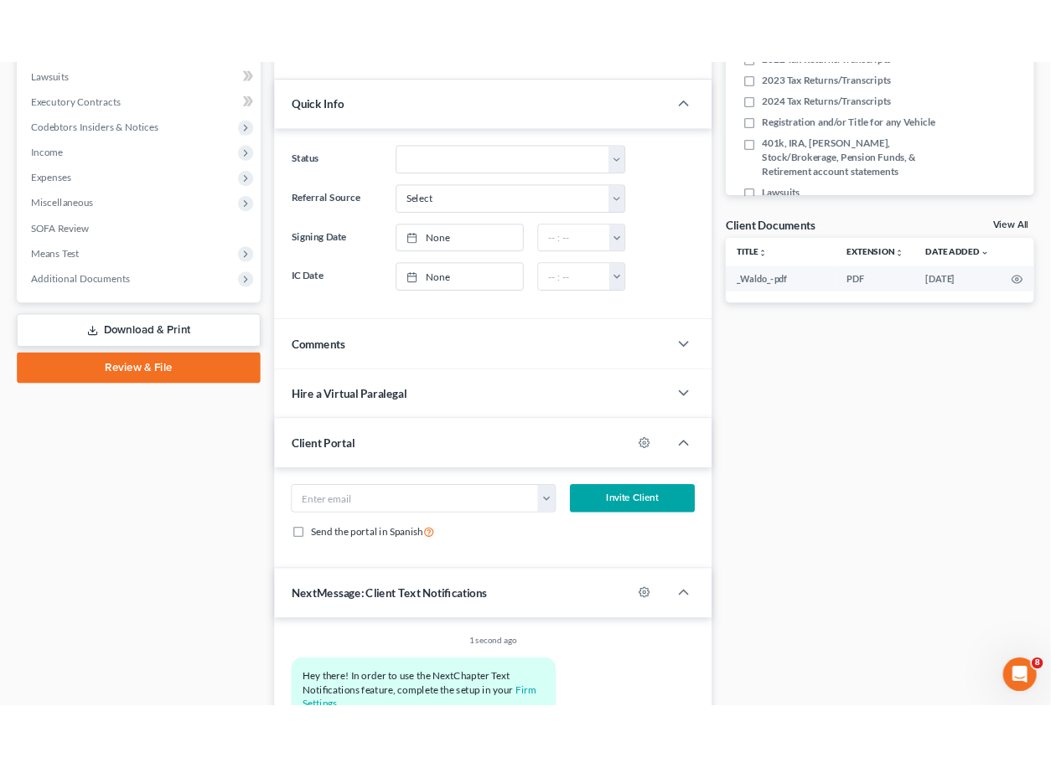
scroll to position [447, 0]
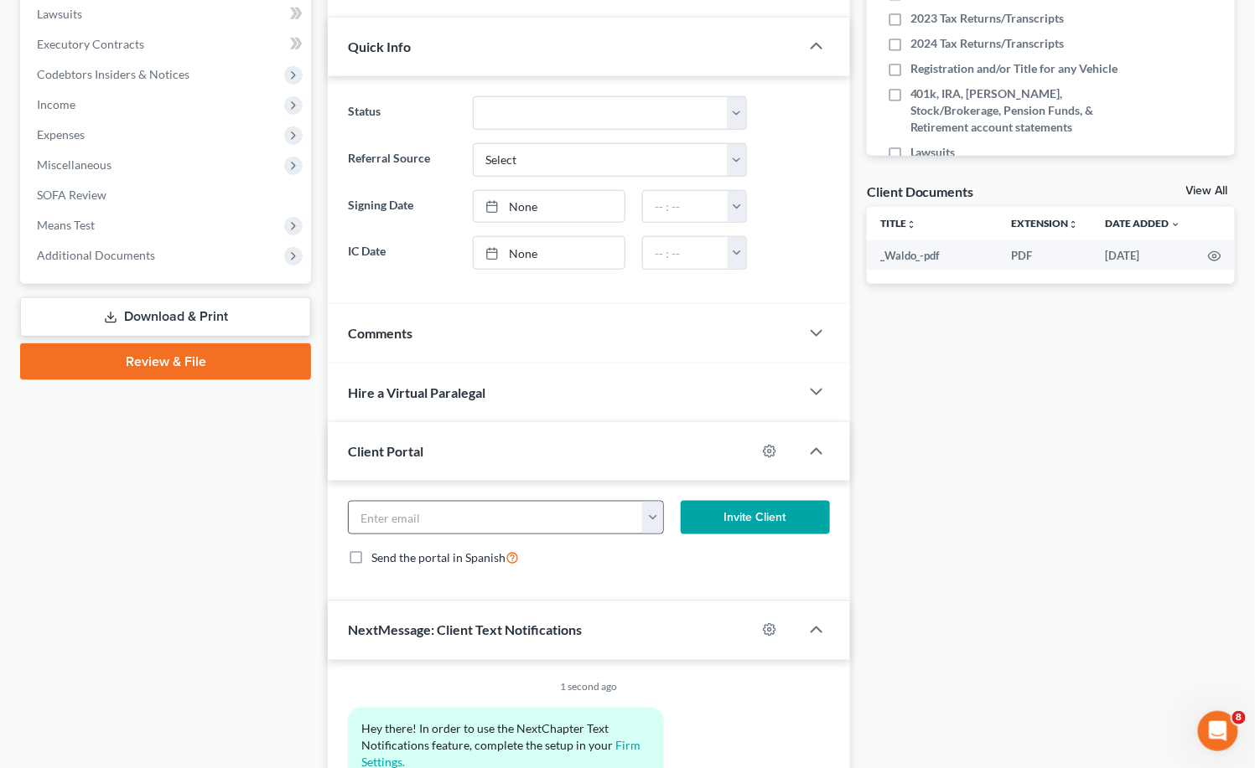
click at [660, 510] on button "button" at bounding box center [652, 518] width 20 height 32
click at [681, 555] on link "[EMAIL_ADDRESS][DOMAIN_NAME]" at bounding box center [756, 555] width 229 height 28
type input "[EMAIL_ADDRESS][DOMAIN_NAME]"
click at [768, 516] on button "Invite Client" at bounding box center [754, 518] width 149 height 34
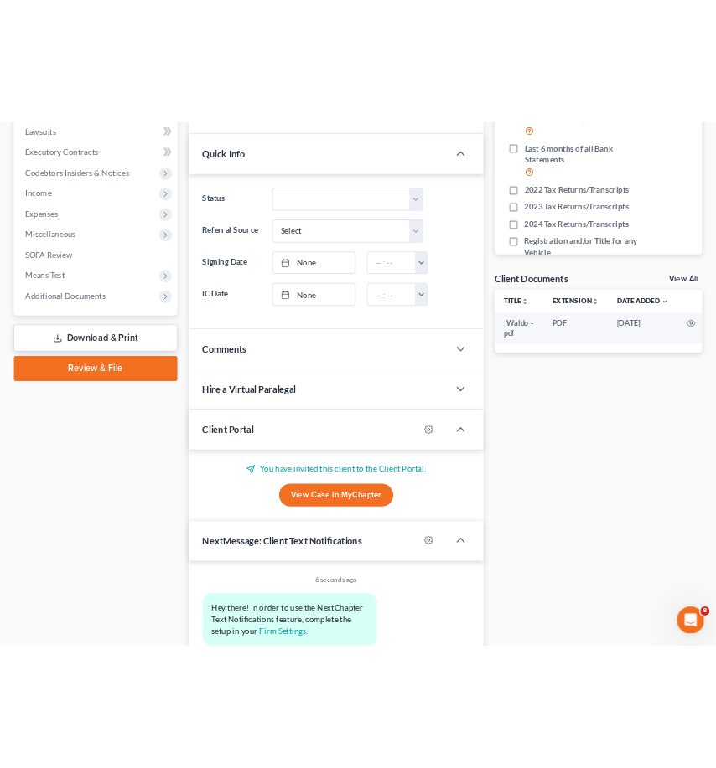
scroll to position [477, 0]
